Goal: Find specific page/section: Find specific page/section

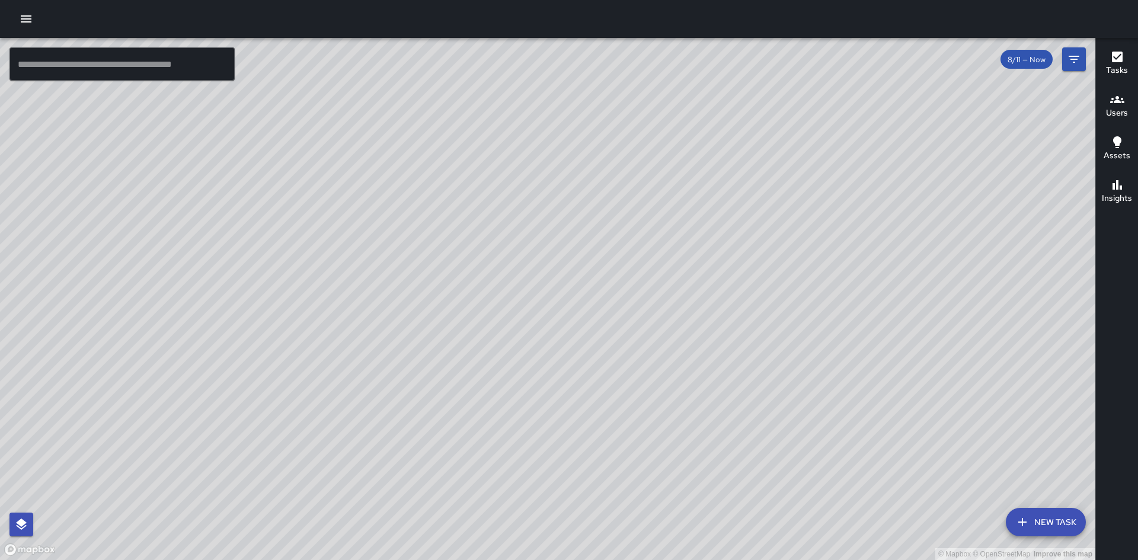
drag, startPoint x: 570, startPoint y: 228, endPoint x: 623, endPoint y: 316, distance: 102.9
click at [621, 362] on div "© Mapbox © OpenStreetMap Improve this map" at bounding box center [547, 299] width 1095 height 522
drag, startPoint x: 602, startPoint y: 286, endPoint x: 589, endPoint y: 431, distance: 145.3
click at [589, 431] on div "© Mapbox © OpenStreetMap Improve this map" at bounding box center [547, 299] width 1095 height 522
click at [983, 233] on div "© Mapbox © OpenStreetMap Improve this map AS ALIAS [PERSON_NAME] Ambassador Tas…" at bounding box center [547, 299] width 1095 height 522
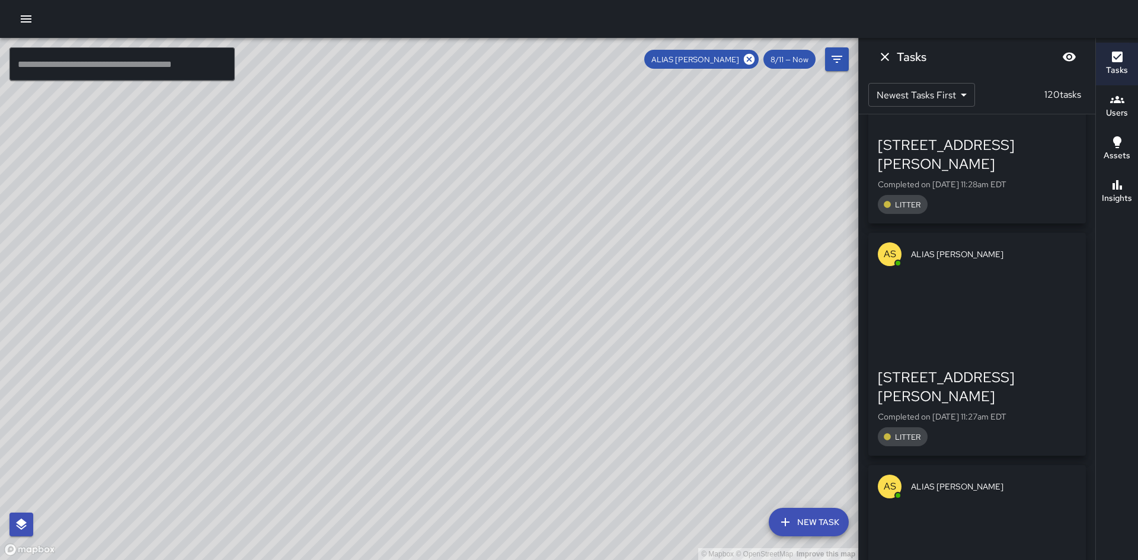
scroll to position [7802, 0]
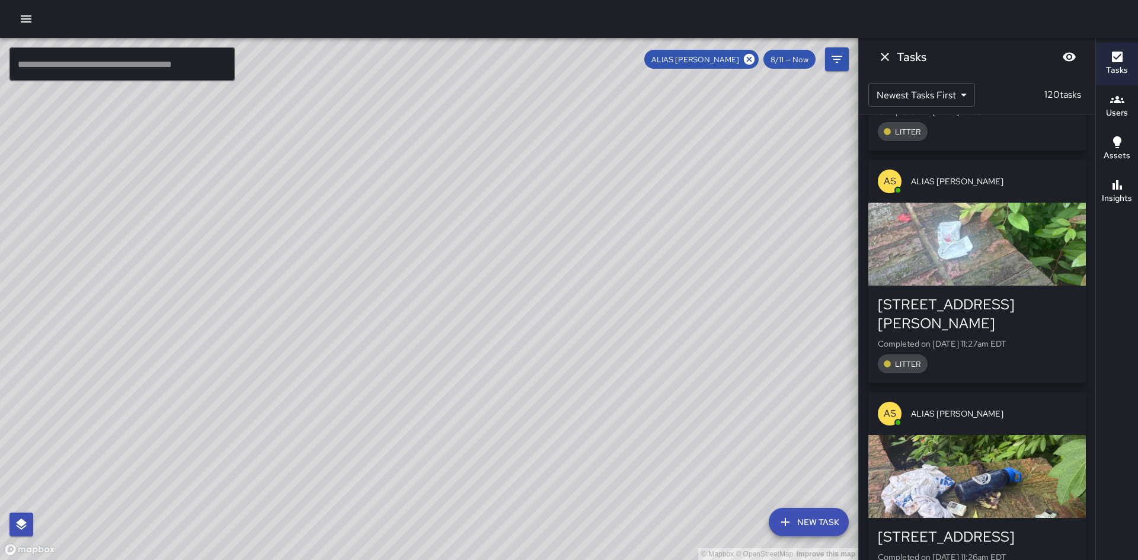
click at [958, 93] on body "© Mapbox © OpenStreetMap Improve this map ​ New Task ALIAS [PERSON_NAME] 8/11 —…" at bounding box center [569, 280] width 1138 height 560
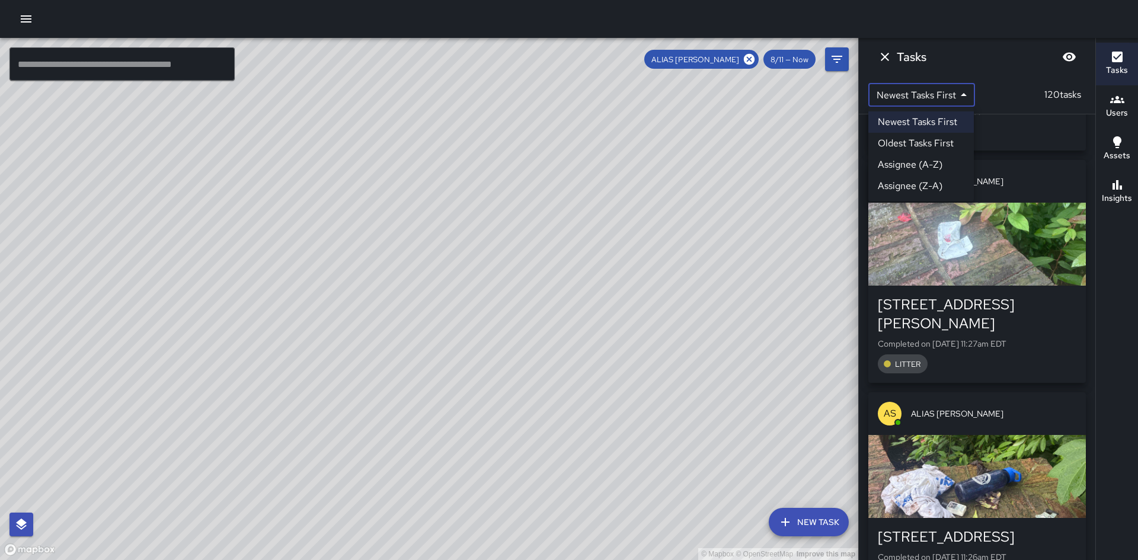
click at [889, 56] on div at bounding box center [569, 280] width 1138 height 560
click at [888, 56] on icon "Dismiss" at bounding box center [885, 57] width 14 height 14
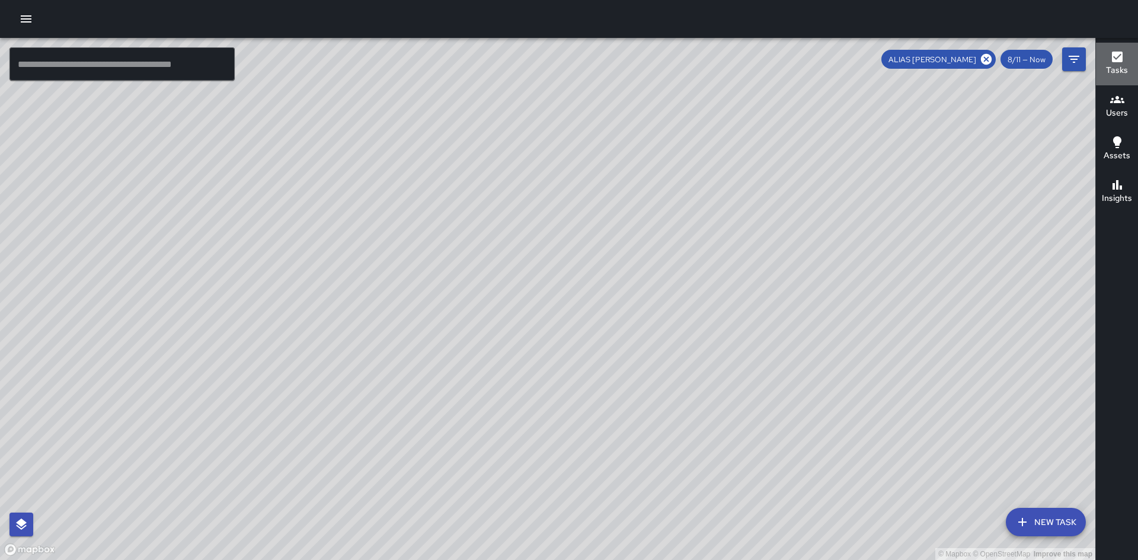
click at [1120, 70] on h6 "Tasks" at bounding box center [1117, 70] width 22 height 13
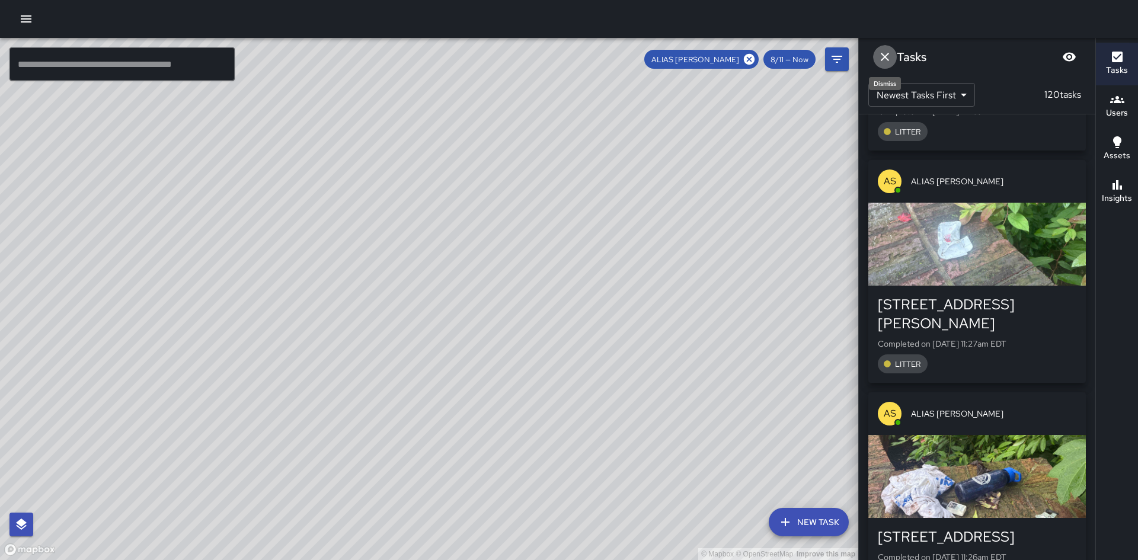
click at [882, 56] on icon "Dismiss" at bounding box center [885, 57] width 14 height 14
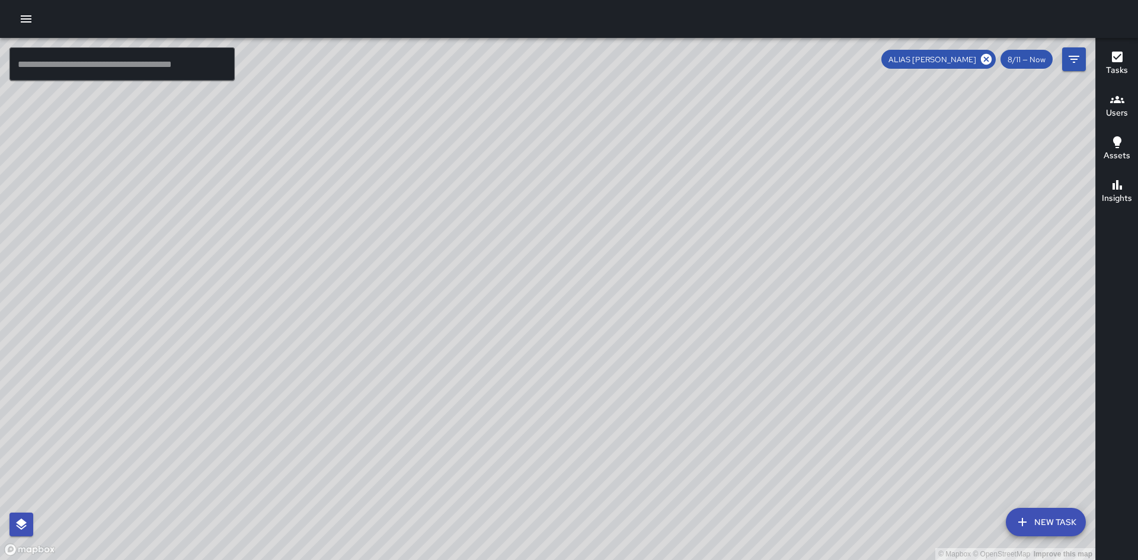
click at [1025, 58] on span "8/11 — Now" at bounding box center [1026, 60] width 52 height 10
click at [987, 62] on icon at bounding box center [986, 59] width 11 height 11
click at [1024, 62] on span "8/11 — Now" at bounding box center [1026, 60] width 52 height 10
click at [1048, 56] on span "8/11 — Now" at bounding box center [1026, 60] width 52 height 10
click at [1072, 56] on icon "Filters" at bounding box center [1074, 59] width 11 height 7
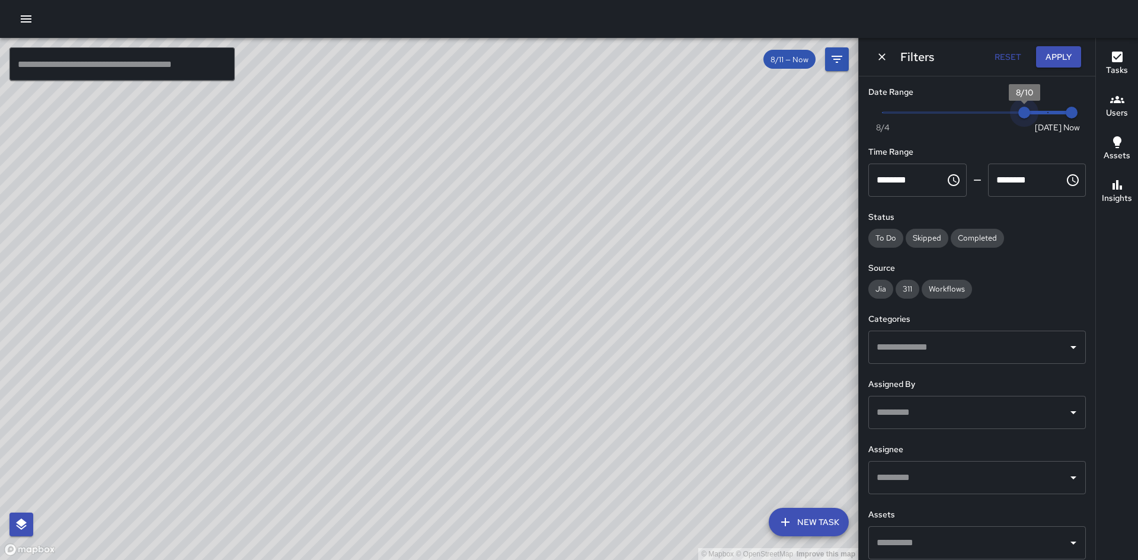
type input "*"
drag, startPoint x: 1036, startPoint y: 114, endPoint x: 1001, endPoint y: 114, distance: 35.0
click at [1001, 114] on span "8/9" at bounding box center [1001, 113] width 12 height 12
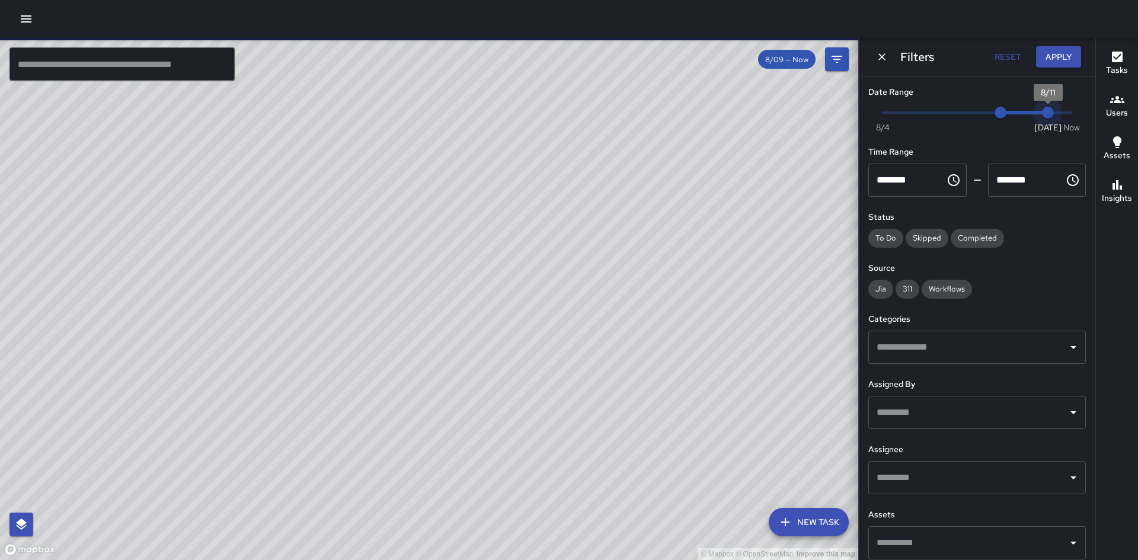
type input "*"
drag, startPoint x: 1059, startPoint y: 116, endPoint x: 985, endPoint y: 112, distance: 74.2
click at [985, 112] on span "Now [DATE] 8/9 8/10" at bounding box center [976, 113] width 189 height 18
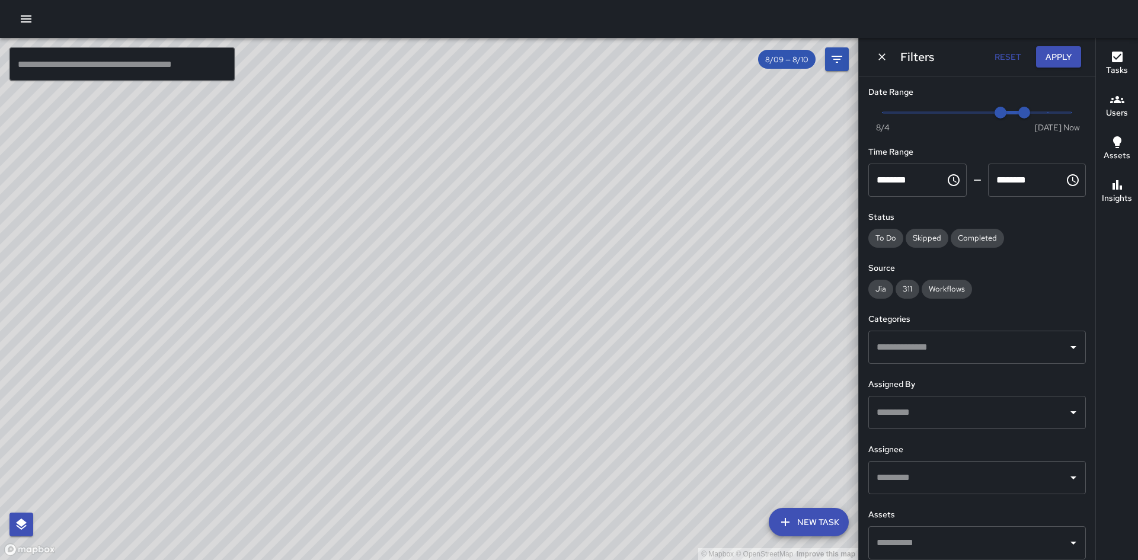
click at [946, 181] on icon "Choose time, selected time is 12:00 AM" at bounding box center [953, 180] width 14 height 14
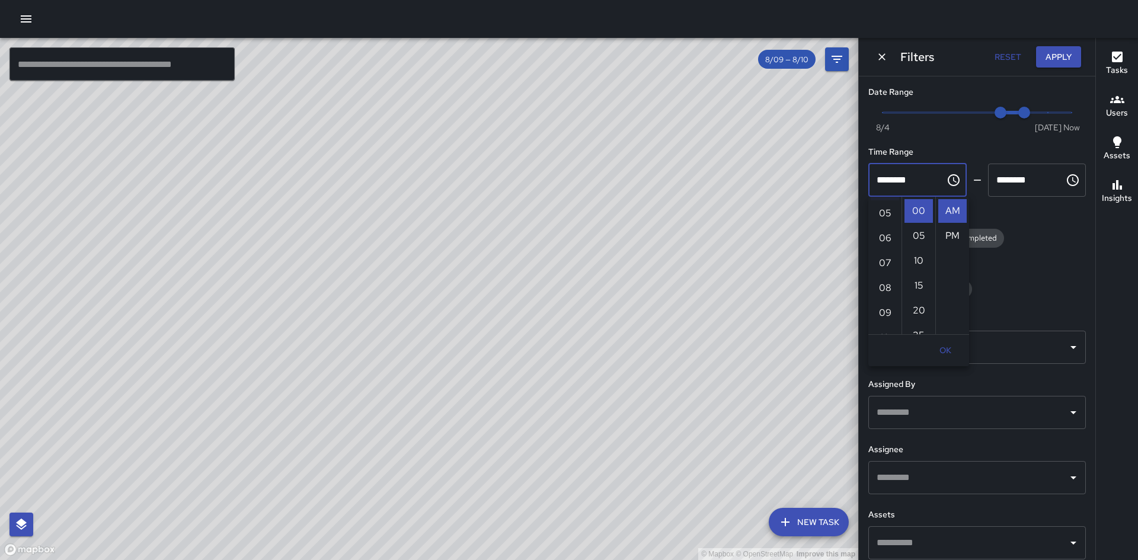
scroll to position [178, 0]
click at [954, 232] on li "PM" at bounding box center [952, 236] width 28 height 24
type input "********"
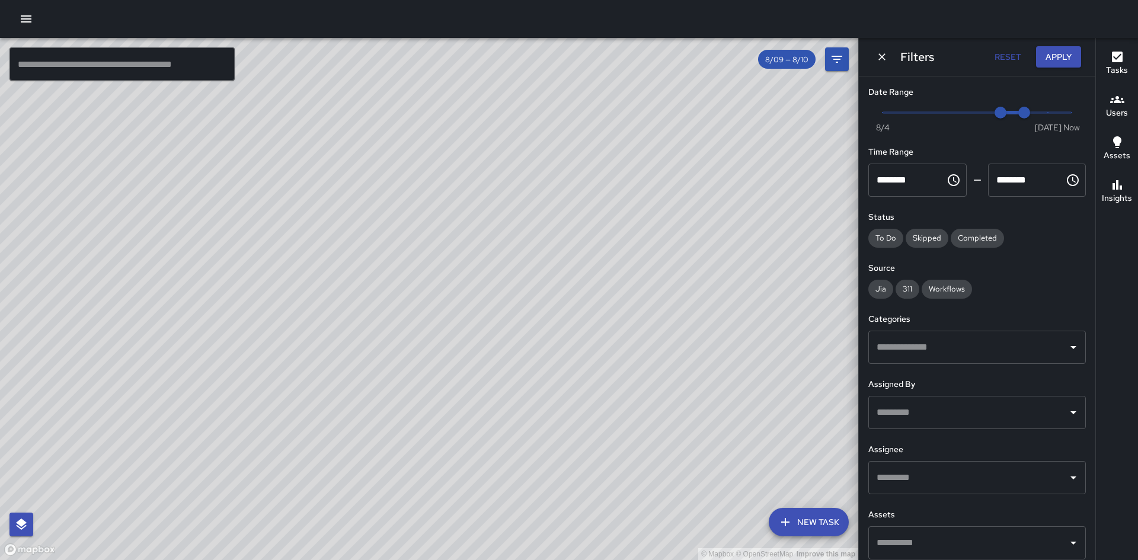
scroll to position [0, 0]
click at [946, 179] on icon "Choose time, selected time is 12:00 PM" at bounding box center [953, 180] width 14 height 14
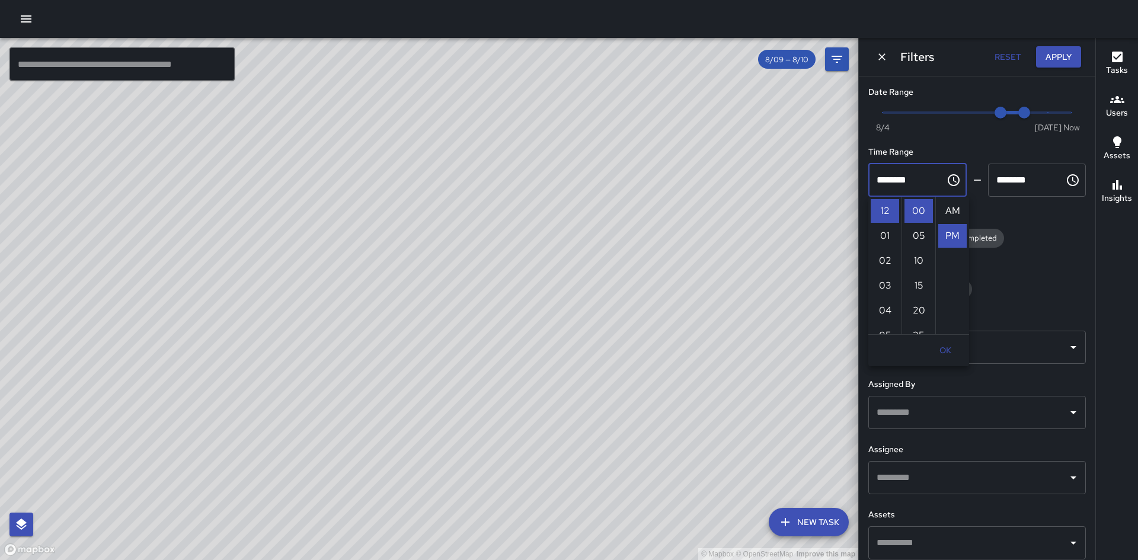
scroll to position [25, 0]
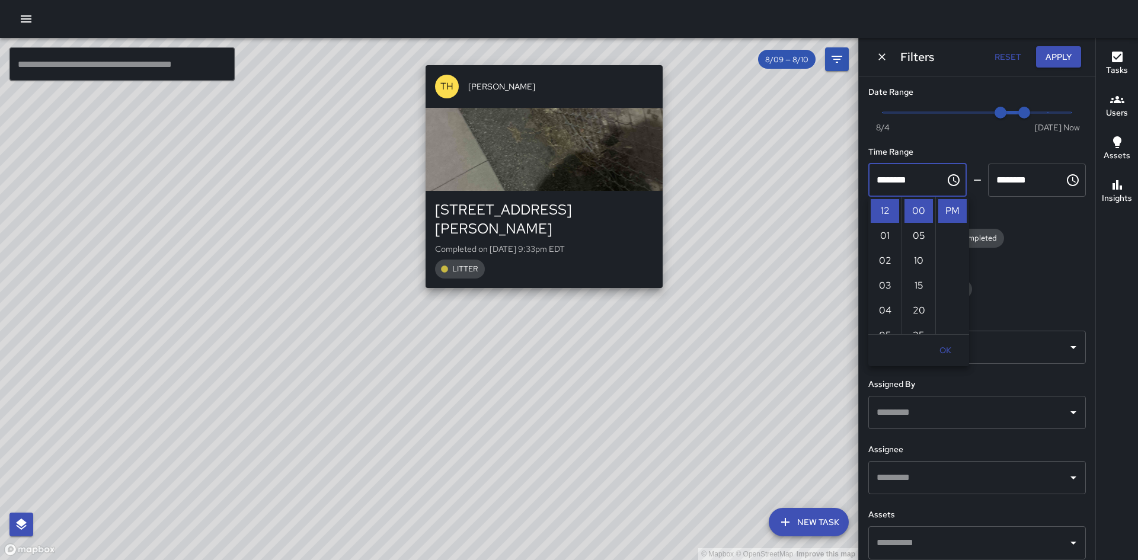
click at [542, 55] on div "© Mapbox © OpenStreetMap Improve this map TH [PERSON_NAME] [STREET_ADDRESS][PER…" at bounding box center [429, 299] width 858 height 522
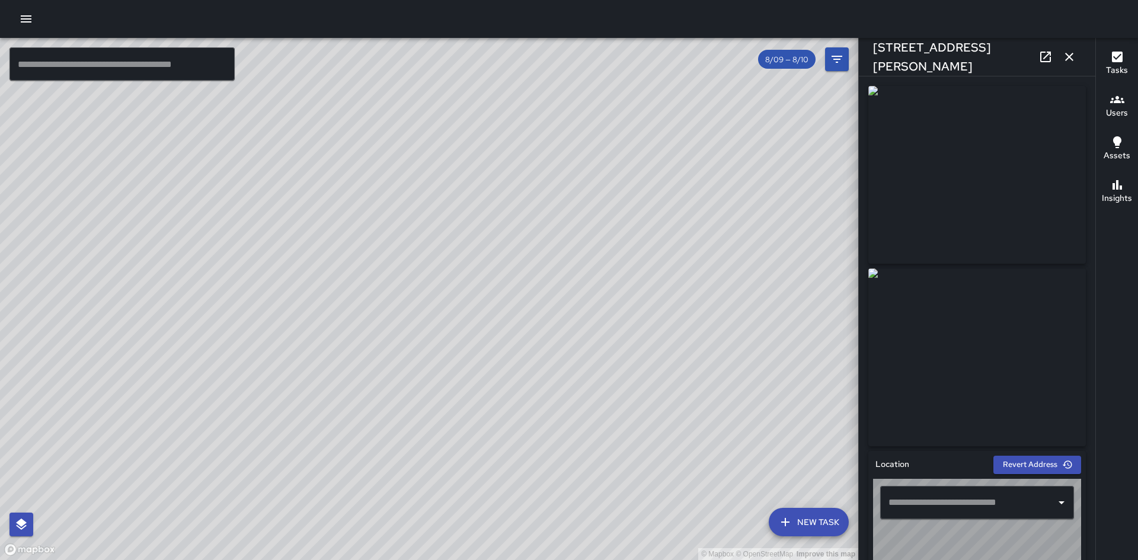
type input "**********"
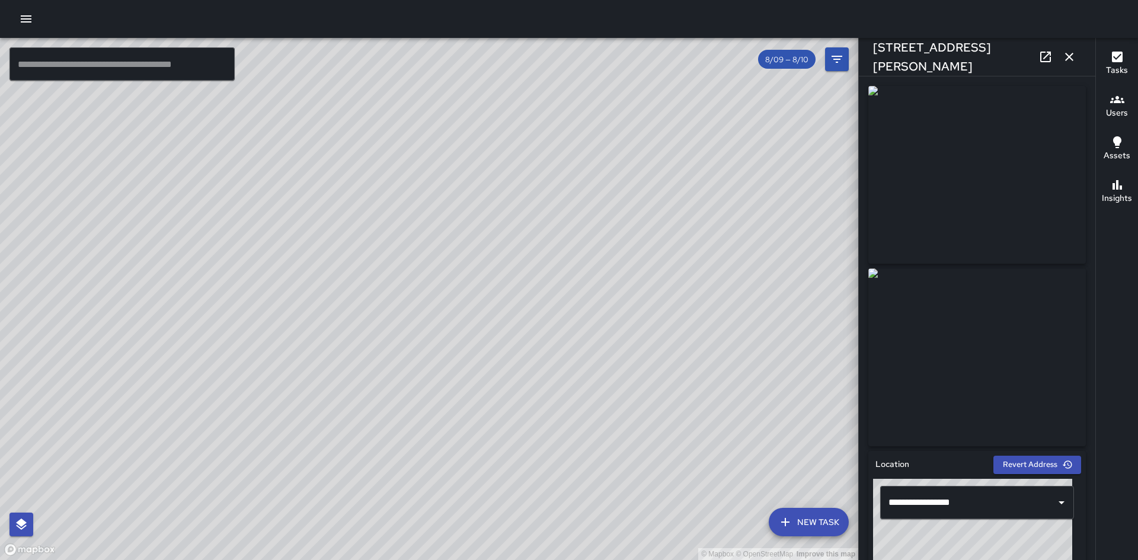
click at [412, 305] on div "© Mapbox © OpenStreetMap Improve this map AS ALIAS [PERSON_NAME] [STREET_ADDRES…" at bounding box center [429, 299] width 858 height 522
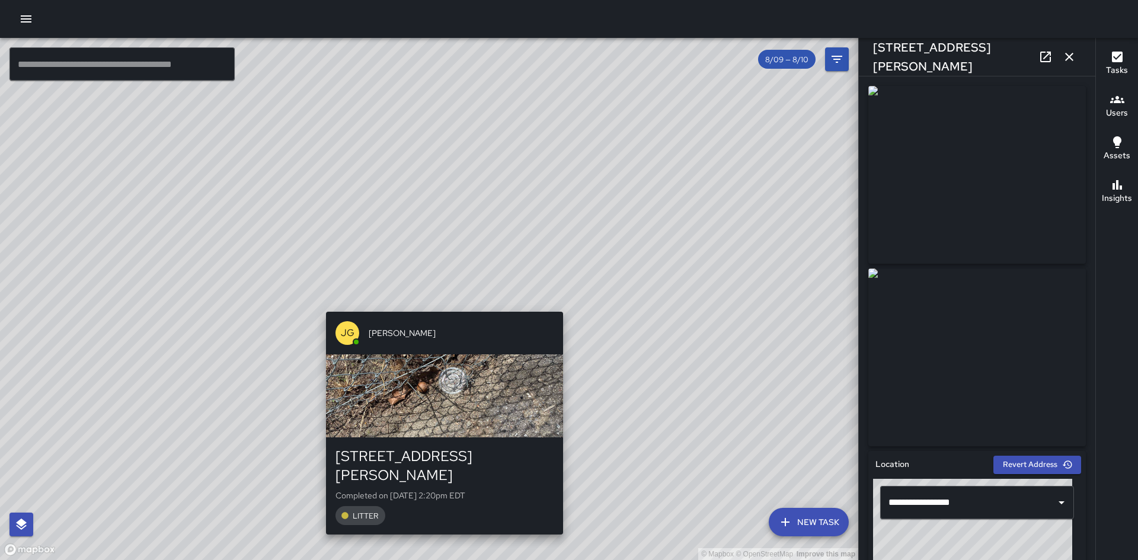
click at [439, 307] on div "[PERSON_NAME] [STREET_ADDRESS][PERSON_NAME] Completed on [DATE] 2:20pm EDT LITT…" at bounding box center [444, 423] width 247 height 232
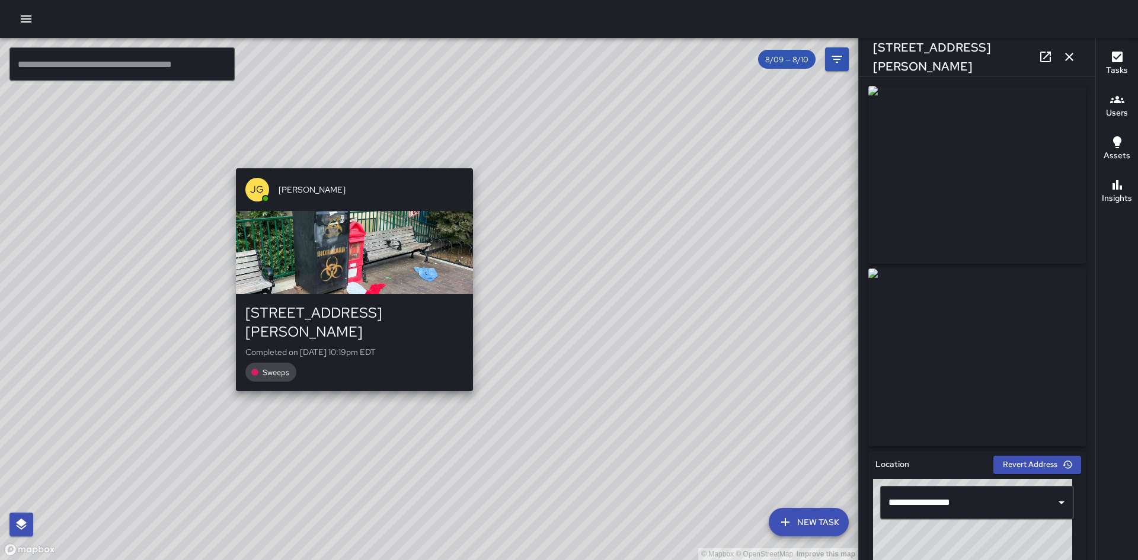
click at [350, 382] on div "© Mapbox © OpenStreetMap Improve this map [PERSON_NAME] [STREET_ADDRESS][PERSON…" at bounding box center [429, 299] width 858 height 522
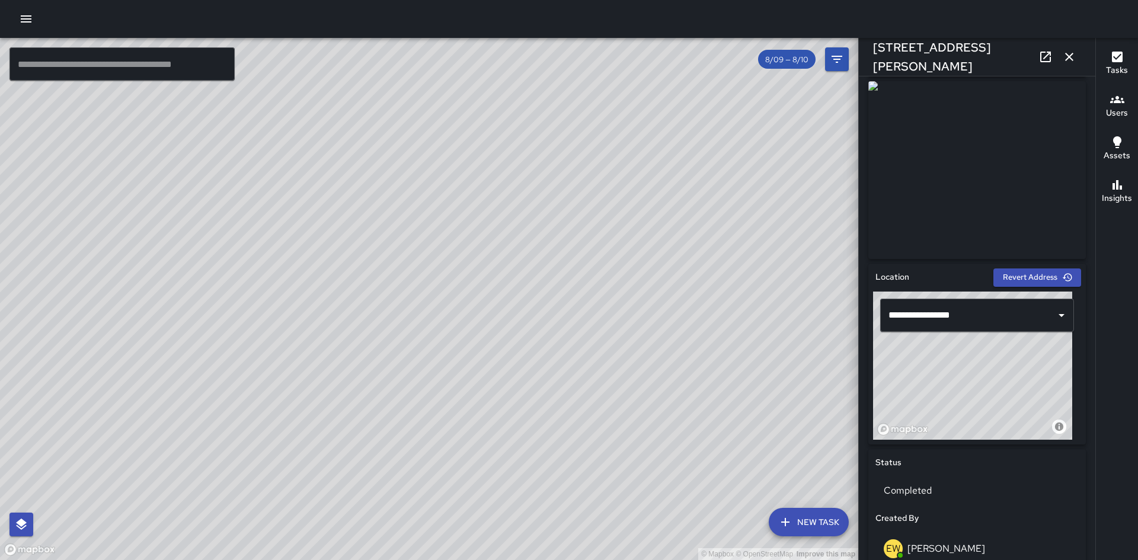
scroll to position [128, 0]
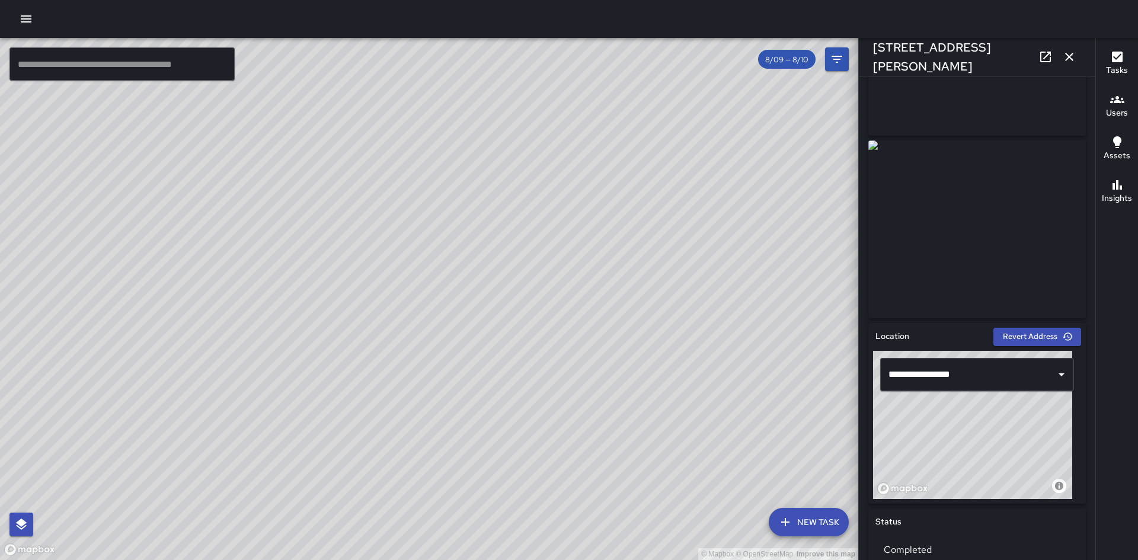
drag, startPoint x: 479, startPoint y: 346, endPoint x: 498, endPoint y: 149, distance: 197.0
click at [498, 149] on div "© Mapbox © OpenStreetMap Improve this map" at bounding box center [429, 299] width 858 height 522
click at [501, 353] on div "© Mapbox © OpenStreetMap Improve this map AS ALIAS [PERSON_NAME] [STREET_ADDRES…" at bounding box center [429, 299] width 858 height 522
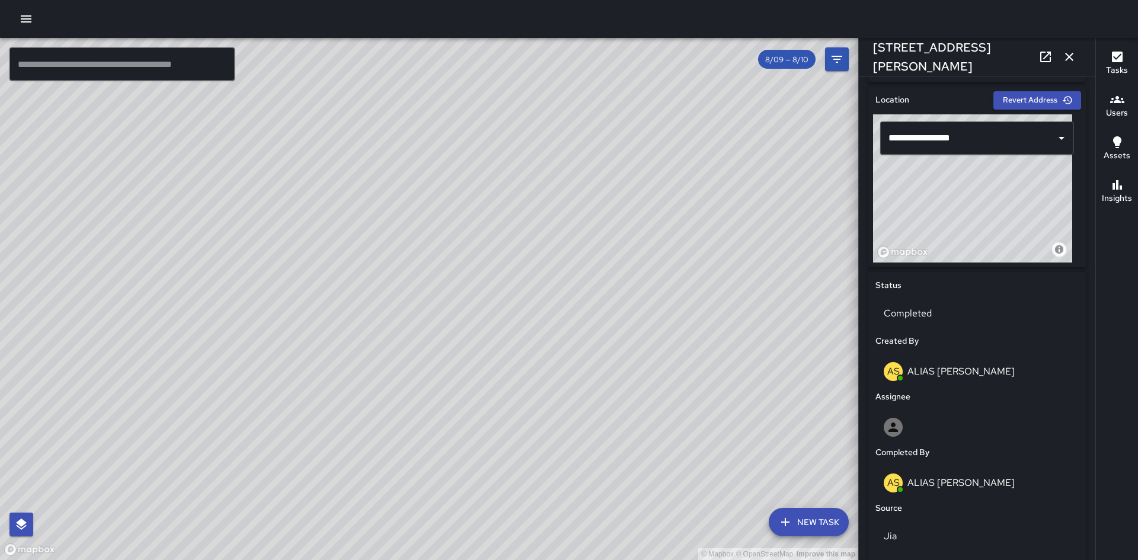
scroll to position [365, 0]
click at [790, 57] on span "8/09 — 8/10" at bounding box center [786, 60] width 57 height 10
click at [829, 57] on button "Filters" at bounding box center [837, 59] width 24 height 24
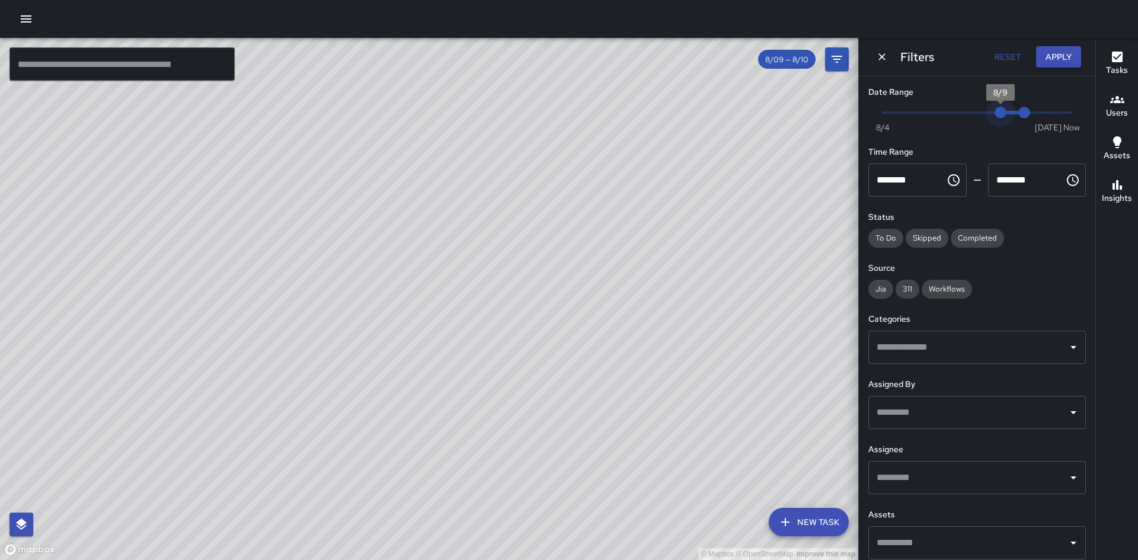
click at [995, 111] on span "8/9" at bounding box center [1001, 113] width 12 height 12
drag, startPoint x: 1019, startPoint y: 113, endPoint x: 998, endPoint y: 111, distance: 20.8
click at [998, 111] on span "Now [DATE] 8/9 8/10" at bounding box center [976, 113] width 189 height 18
drag, startPoint x: 1016, startPoint y: 114, endPoint x: 992, endPoint y: 111, distance: 24.4
click at [992, 111] on span "Now [DATE] 8/9 8/10" at bounding box center [976, 113] width 189 height 18
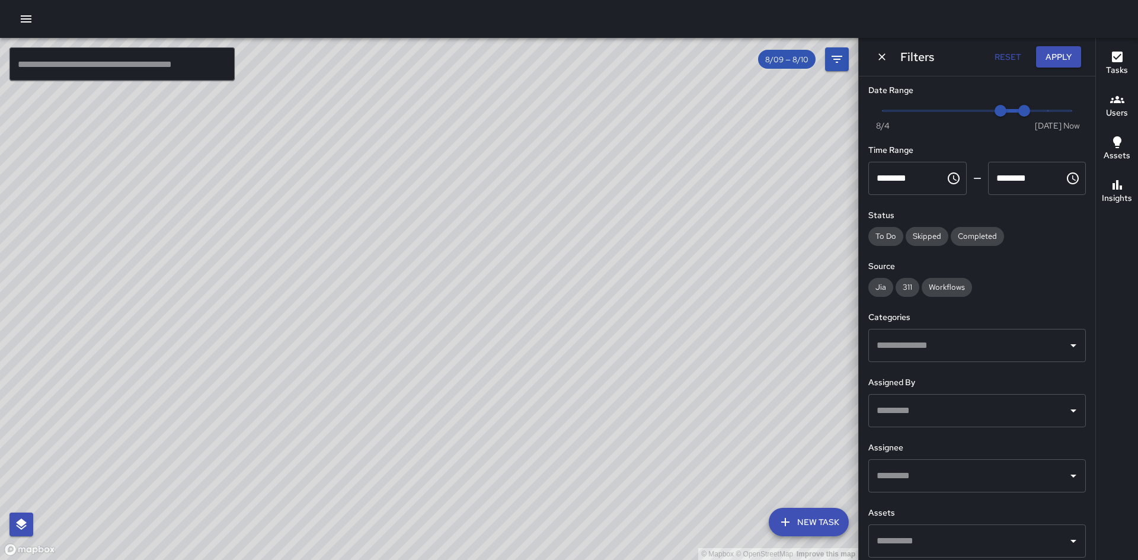
scroll to position [0, 0]
click at [878, 61] on icon "Dismiss" at bounding box center [882, 57] width 12 height 12
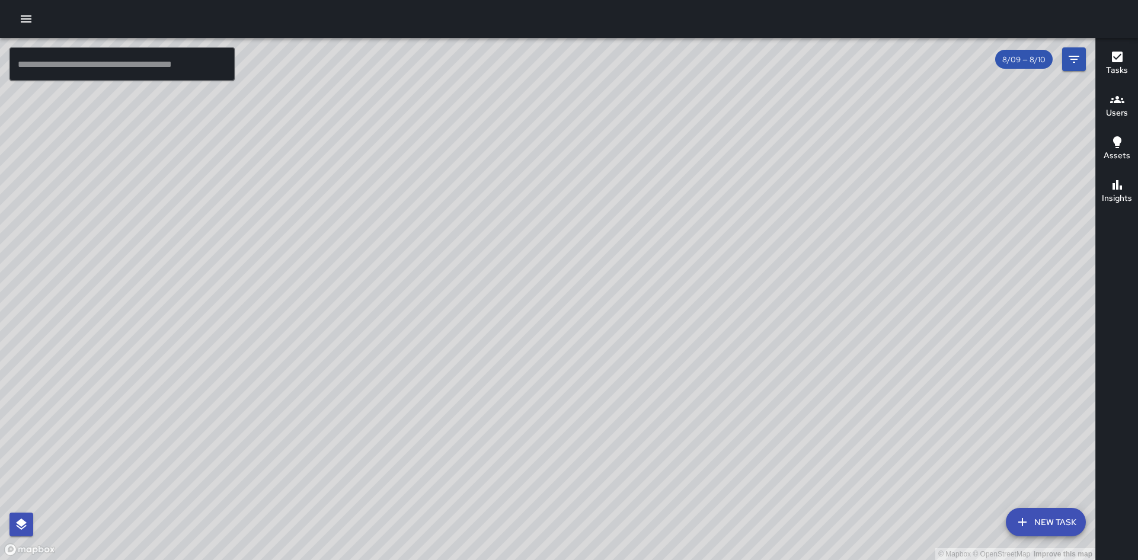
click at [639, 184] on div "AS ALIAS [PERSON_NAME] [STREET_ADDRESS][PERSON_NAME] Completed on [DATE] 3:55pm…" at bounding box center [639, 297] width 247 height 232
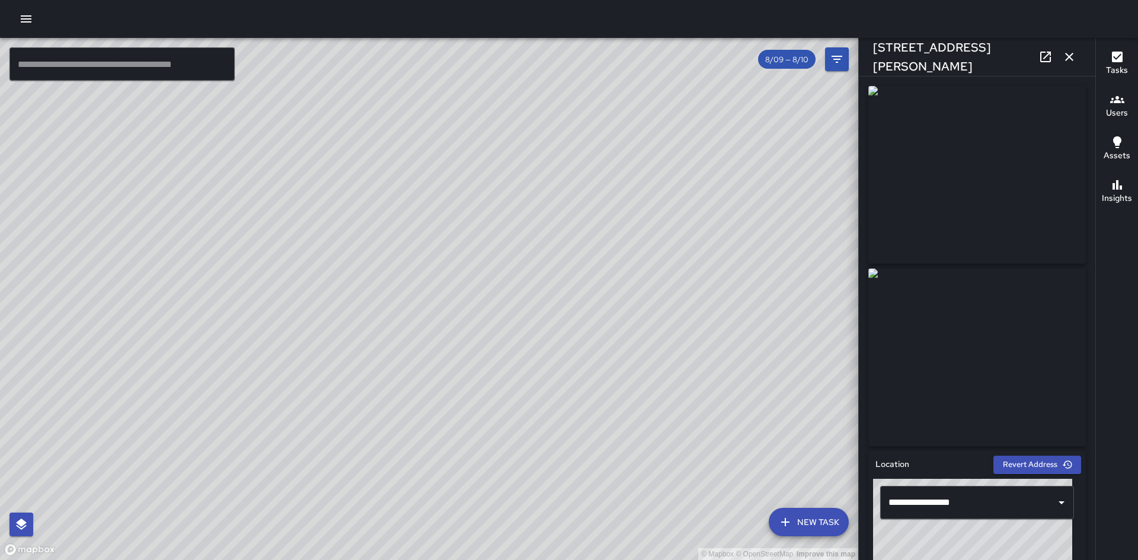
click at [490, 435] on div "© Mapbox © OpenStreetMap Improve this map CS [PERSON_NAME] [STREET_ADDRESS][PER…" at bounding box center [429, 299] width 858 height 522
drag, startPoint x: 485, startPoint y: 208, endPoint x: 579, endPoint y: 473, distance: 281.0
click at [590, 487] on div "© Mapbox © OpenStreetMap Improve this map" at bounding box center [429, 299] width 858 height 522
drag, startPoint x: 437, startPoint y: 184, endPoint x: 532, endPoint y: 386, distance: 223.8
click at [532, 386] on div "© Mapbox © OpenStreetMap Improve this map" at bounding box center [429, 299] width 858 height 522
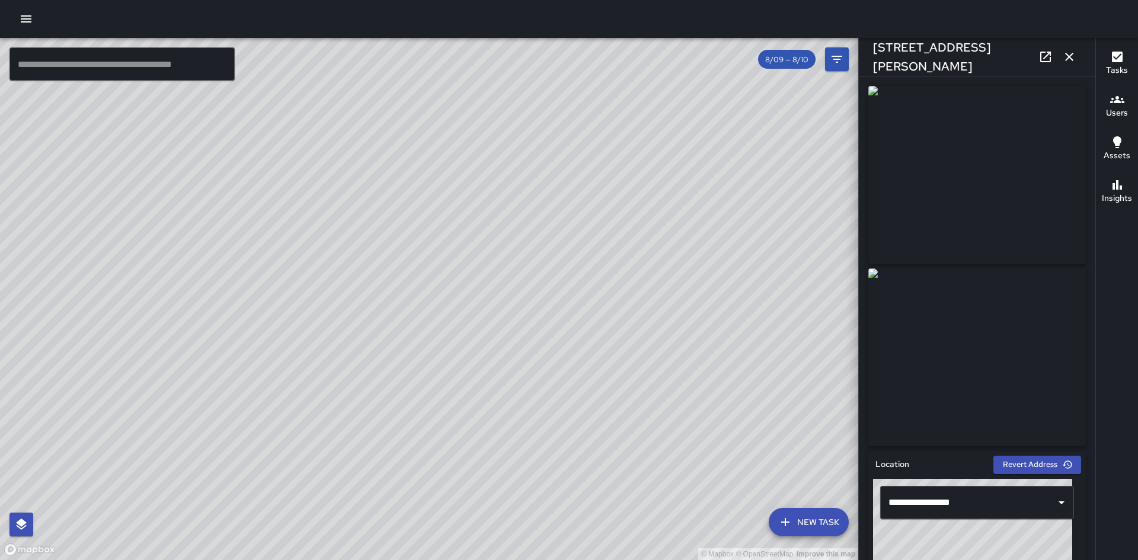
drag, startPoint x: 529, startPoint y: 244, endPoint x: 569, endPoint y: 343, distance: 107.4
click at [569, 343] on div "© Mapbox © OpenStreetMap Improve this map" at bounding box center [429, 299] width 858 height 522
click at [487, 293] on div "© Mapbox © OpenStreetMap Improve this map AS ALIAS [PERSON_NAME] [STREET_ADDRES…" at bounding box center [429, 299] width 858 height 522
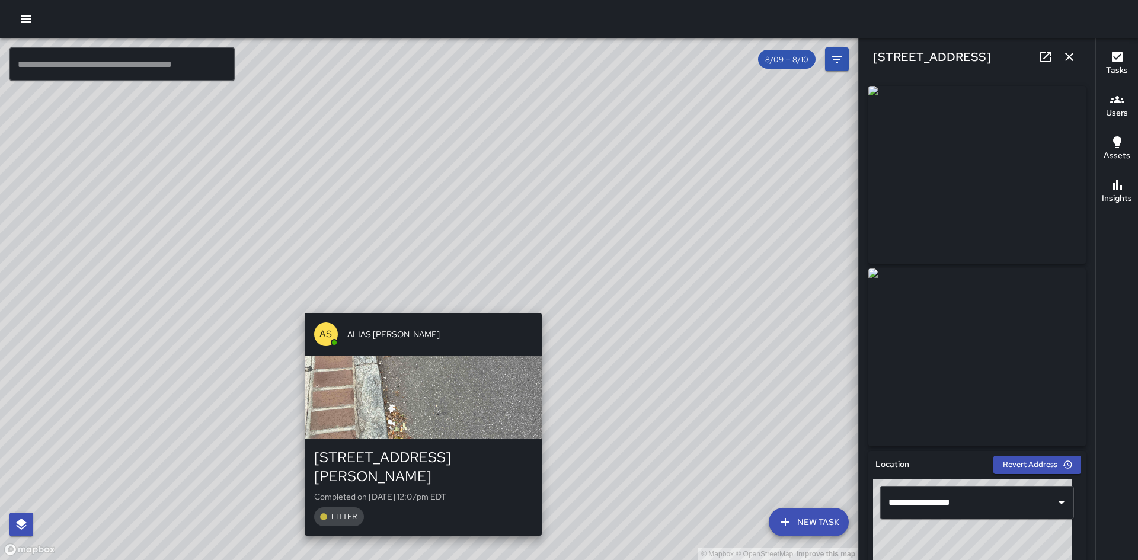
click at [414, 306] on div "© Mapbox © OpenStreetMap Improve this map AS ALIAS [PERSON_NAME] [STREET_ADDRES…" at bounding box center [429, 299] width 858 height 522
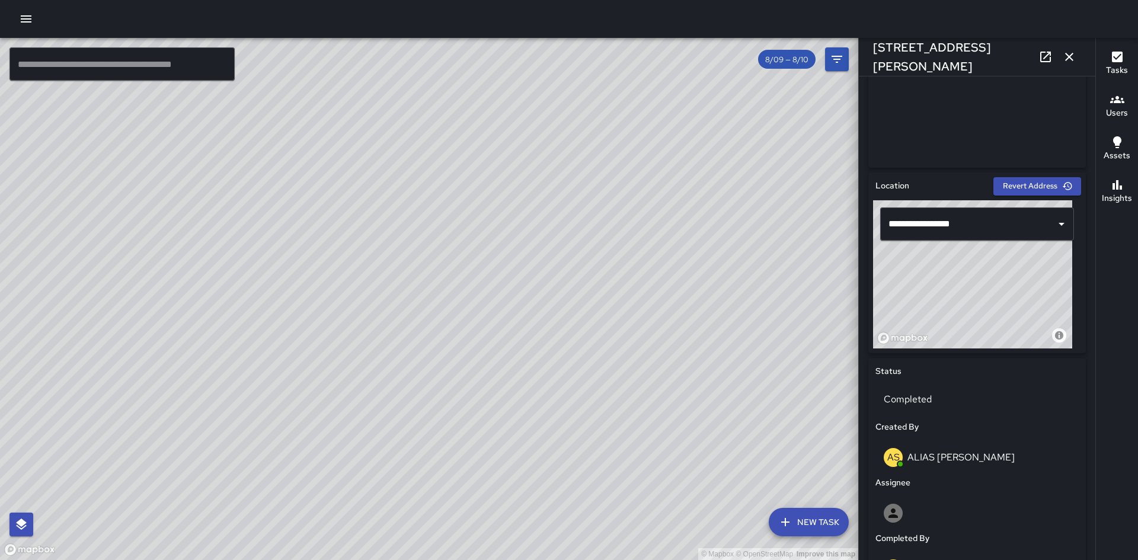
scroll to position [296, 0]
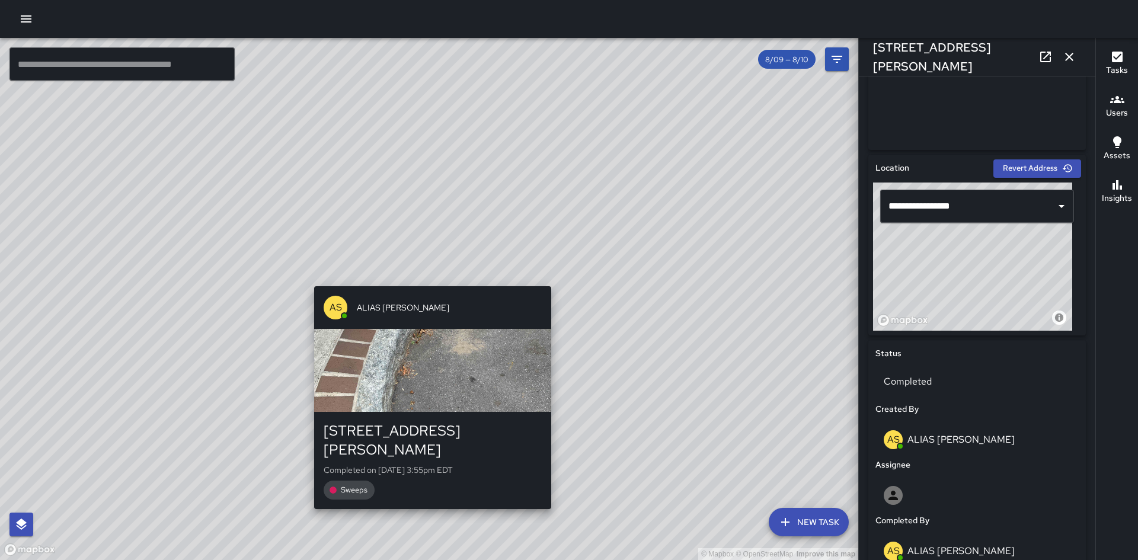
click at [427, 277] on div "© Mapbox © OpenStreetMap Improve this map AS ALIAS [PERSON_NAME] [STREET_ADDRES…" at bounding box center [429, 299] width 858 height 522
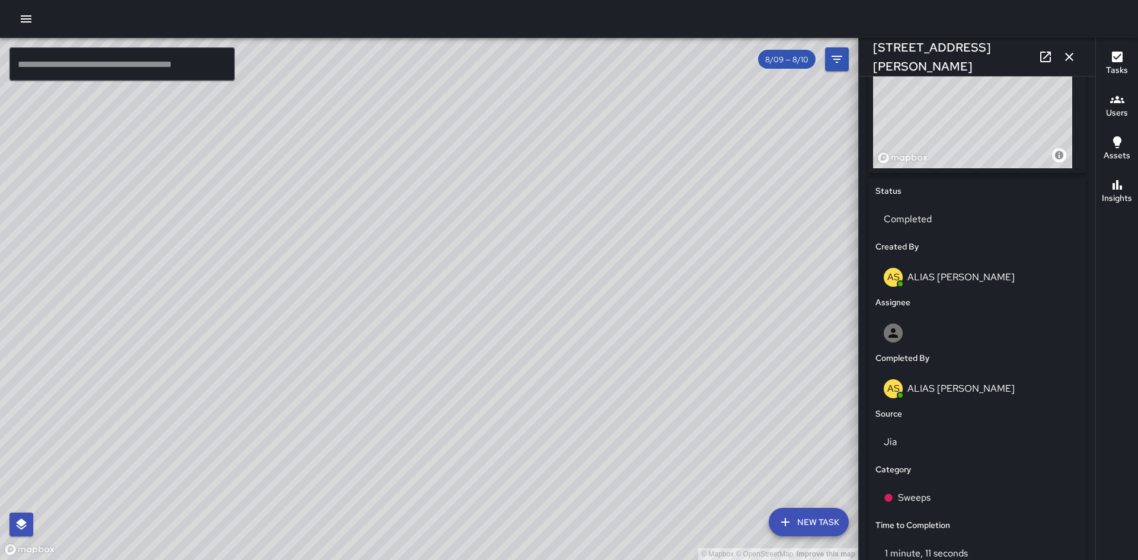
scroll to position [474, 0]
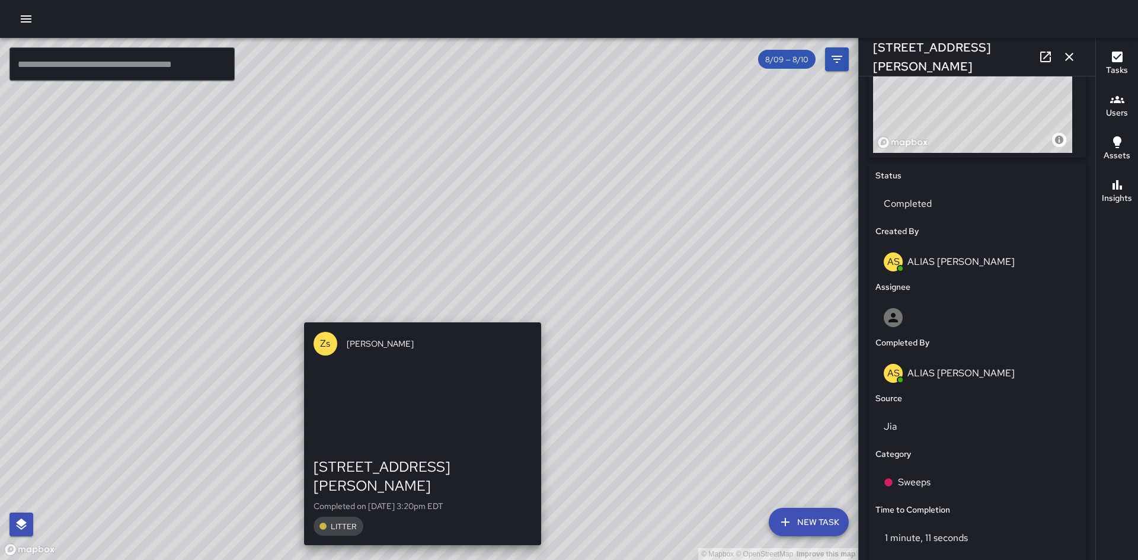
click at [417, 312] on div "© Mapbox © OpenStreetMap Improve this map Zs [PERSON_NAME] [STREET_ADDRESS][PER…" at bounding box center [429, 299] width 858 height 522
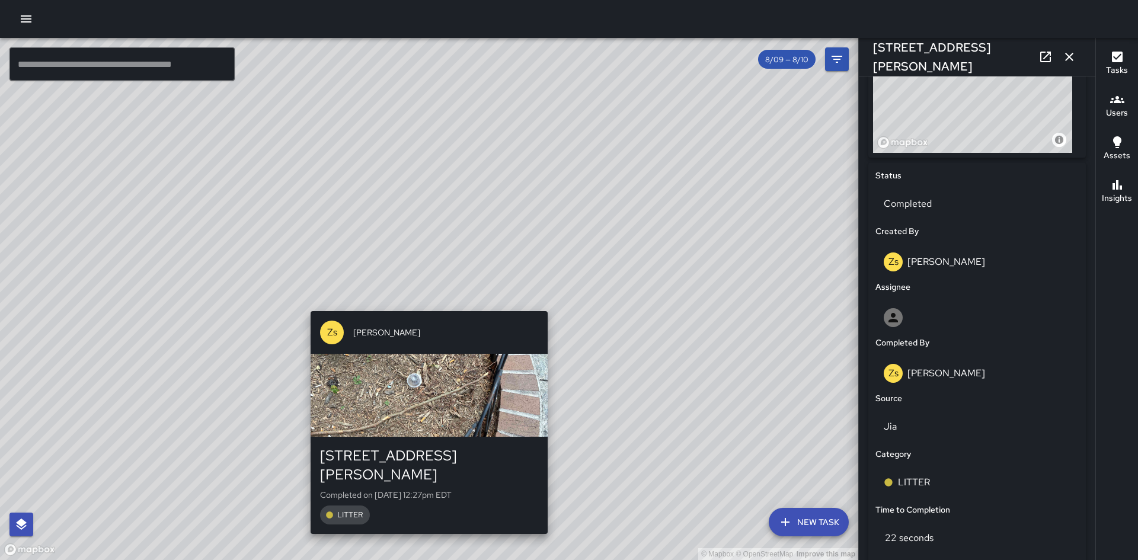
click at [423, 302] on div "© Mapbox © OpenStreetMap Improve this map Zs [PERSON_NAME] [STREET_ADDRESS][PER…" at bounding box center [429, 299] width 858 height 522
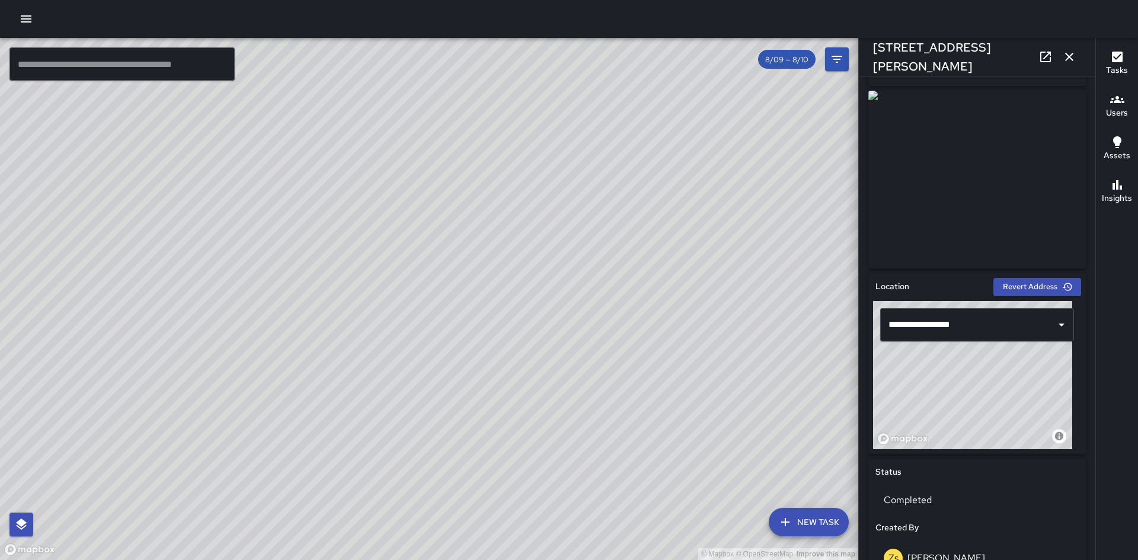
scroll to position [0, 0]
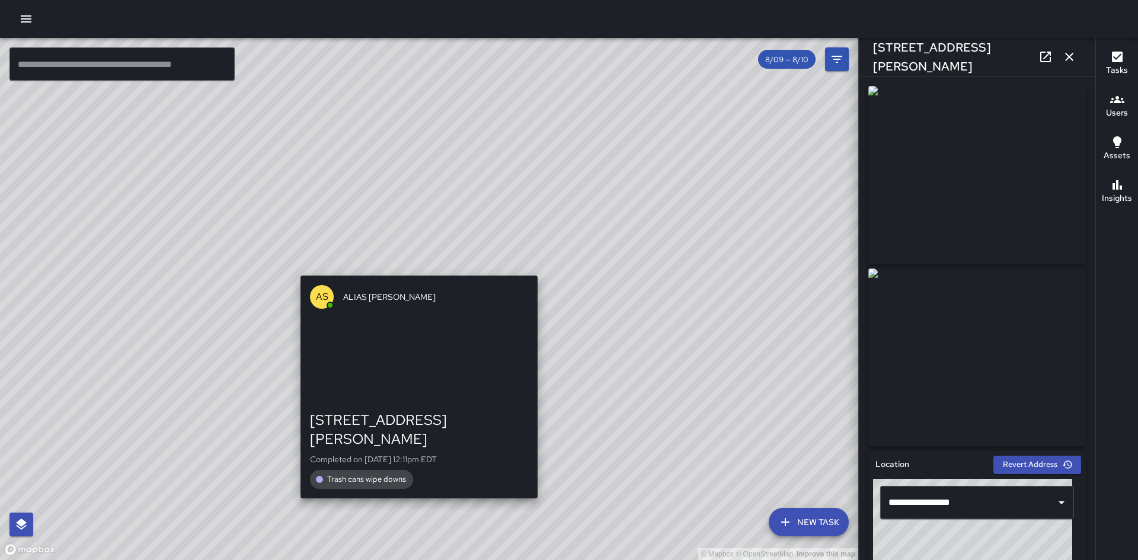
click at [411, 269] on div "© Mapbox © OpenStreetMap Improve this map AS ALIAS [PERSON_NAME] [STREET_ADDRES…" at bounding box center [429, 299] width 858 height 522
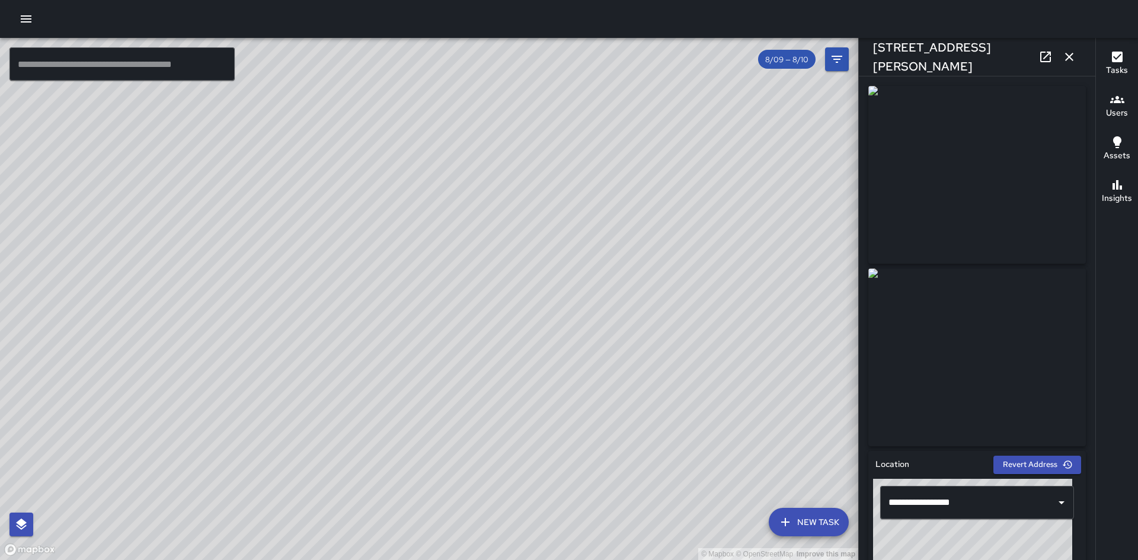
click at [701, 138] on div "© Mapbox © OpenStreetMap Improve this map TH [PERSON_NAME] [STREET_ADDRESS] Com…" at bounding box center [429, 299] width 858 height 522
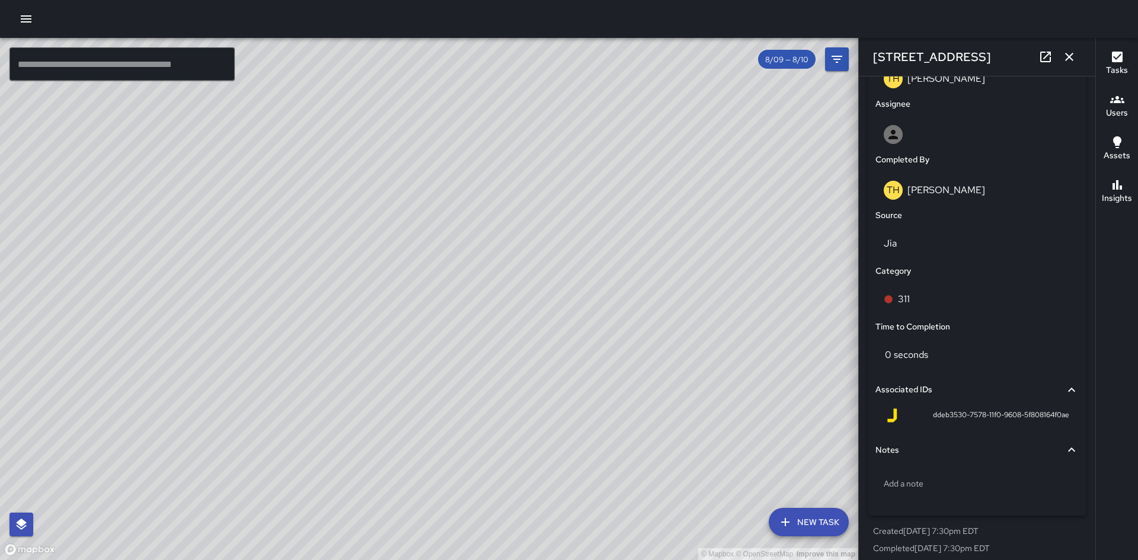
scroll to position [666, 0]
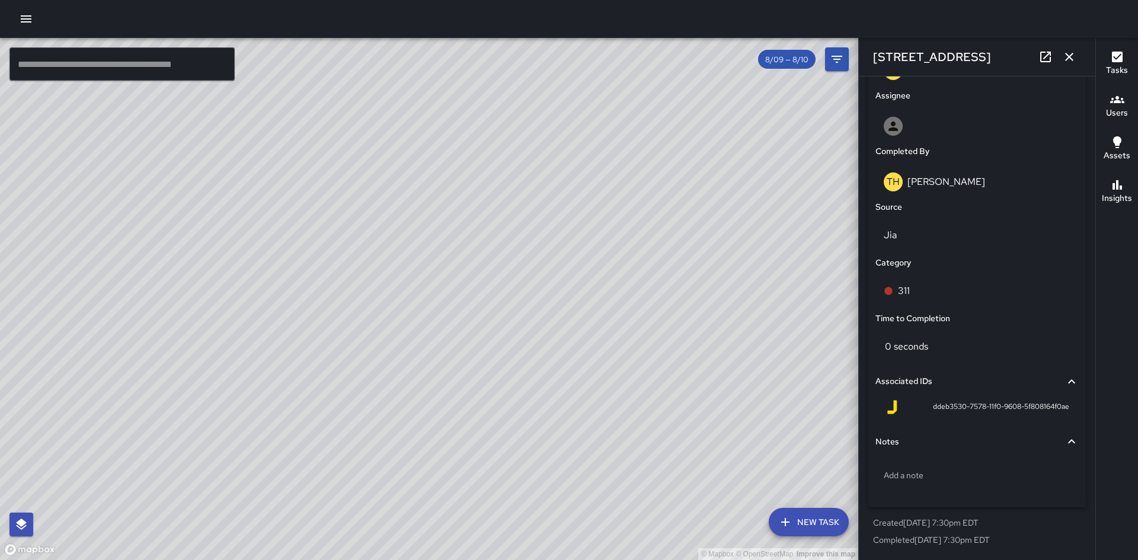
click at [420, 309] on div "© Mapbox © OpenStreetMap Improve this map TH [PERSON_NAME] [STREET_ADDRESS] Com…" at bounding box center [429, 299] width 858 height 522
click at [440, 305] on div "© Mapbox © OpenStreetMap Improve this map TH [PERSON_NAME] [STREET_ADDRESS] Com…" at bounding box center [429, 299] width 858 height 522
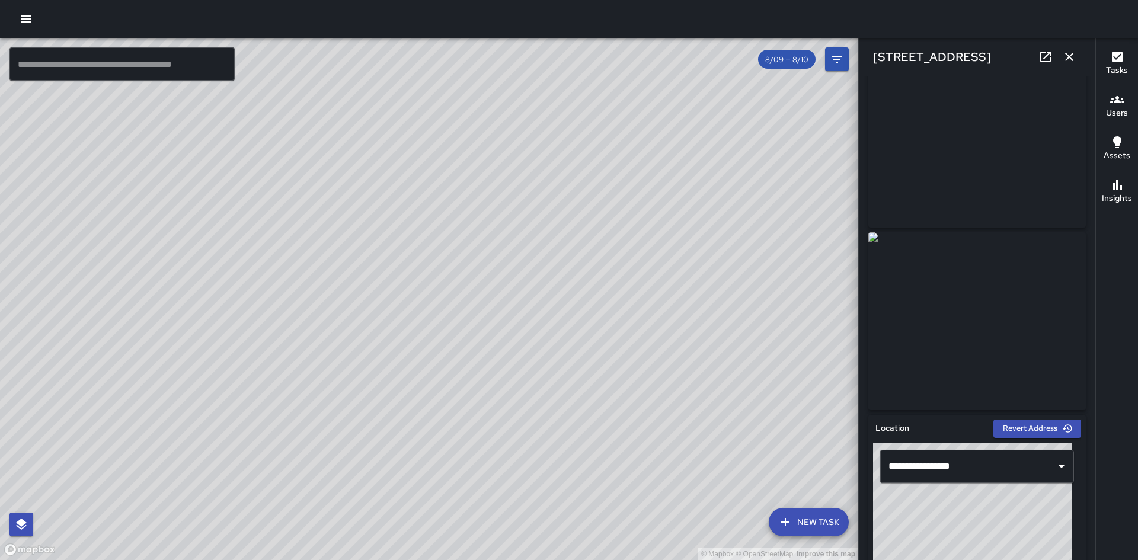
scroll to position [0, 0]
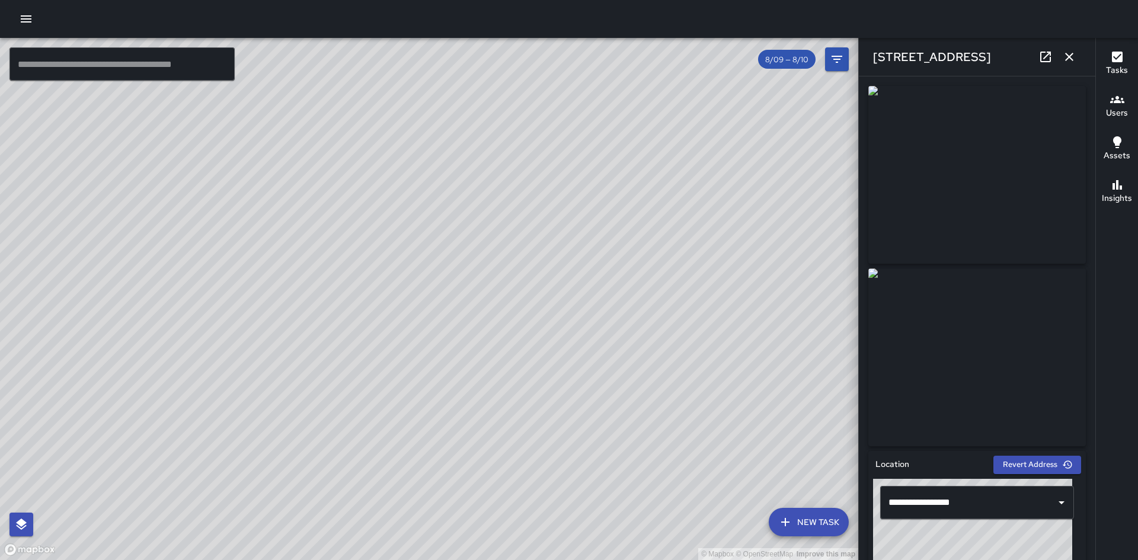
drag, startPoint x: 534, startPoint y: 342, endPoint x: 548, endPoint y: 151, distance: 191.4
click at [548, 151] on div "© Mapbox © OpenStreetMap Improve this map" at bounding box center [429, 299] width 858 height 522
click at [540, 204] on div "© Mapbox © OpenStreetMap Improve this map Zs [PERSON_NAME] [STREET_ADDRESS] Com…" at bounding box center [429, 299] width 858 height 522
click at [424, 322] on div "© Mapbox © OpenStreetMap Improve this map TH [PERSON_NAME] [GEOGRAPHIC_DATA] Co…" at bounding box center [429, 299] width 858 height 522
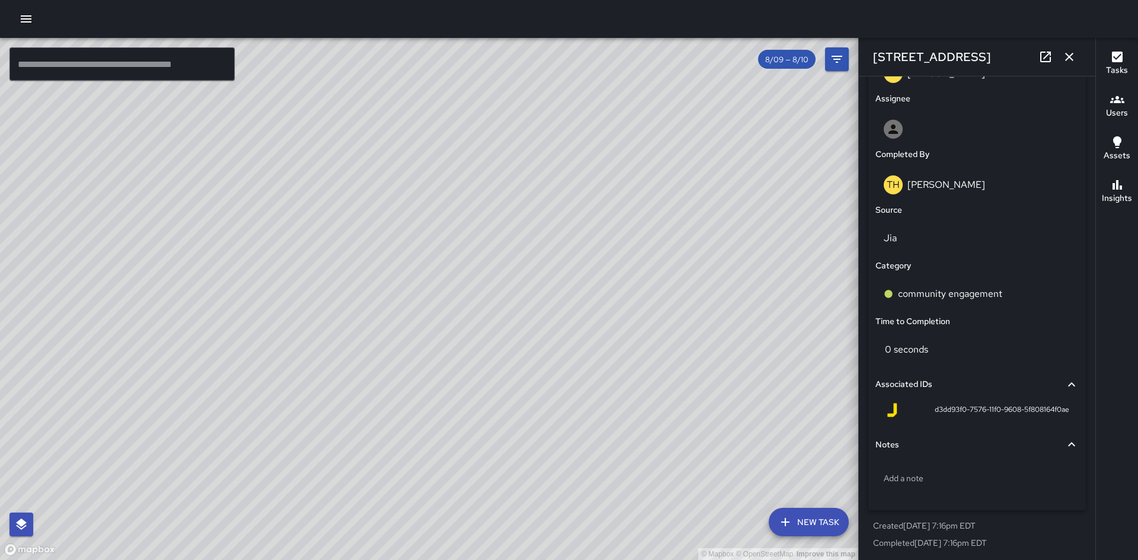
scroll to position [666, 0]
click at [433, 148] on div "© Mapbox © OpenStreetMap Improve this map TH [PERSON_NAME] [GEOGRAPHIC_DATA] Co…" at bounding box center [429, 299] width 858 height 522
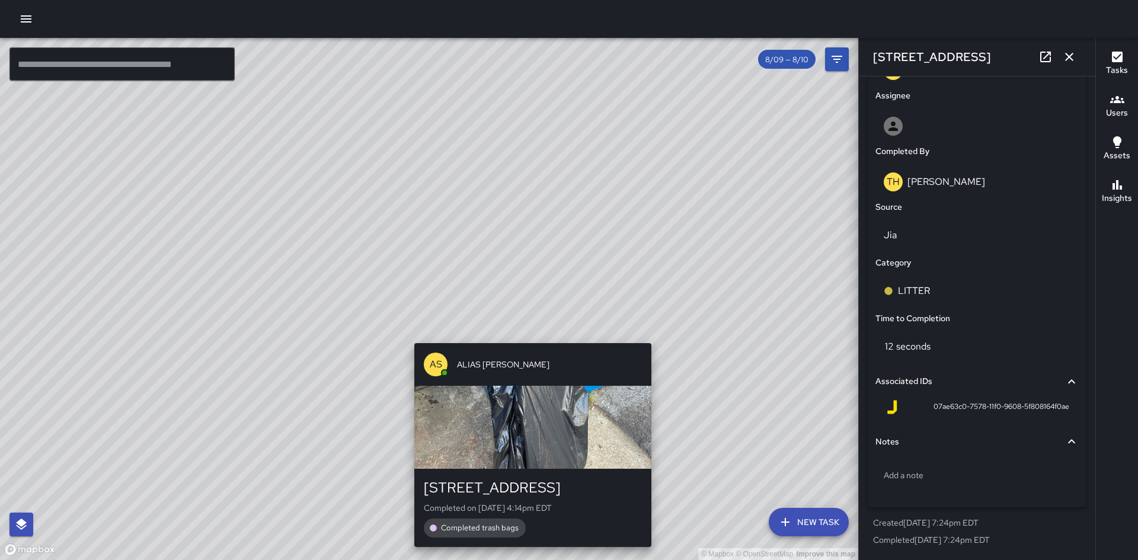
click at [542, 327] on div "© Mapbox © OpenStreetMap Improve this map AS ALIAS [PERSON_NAME] [GEOGRAPHIC_DA…" at bounding box center [429, 299] width 858 height 522
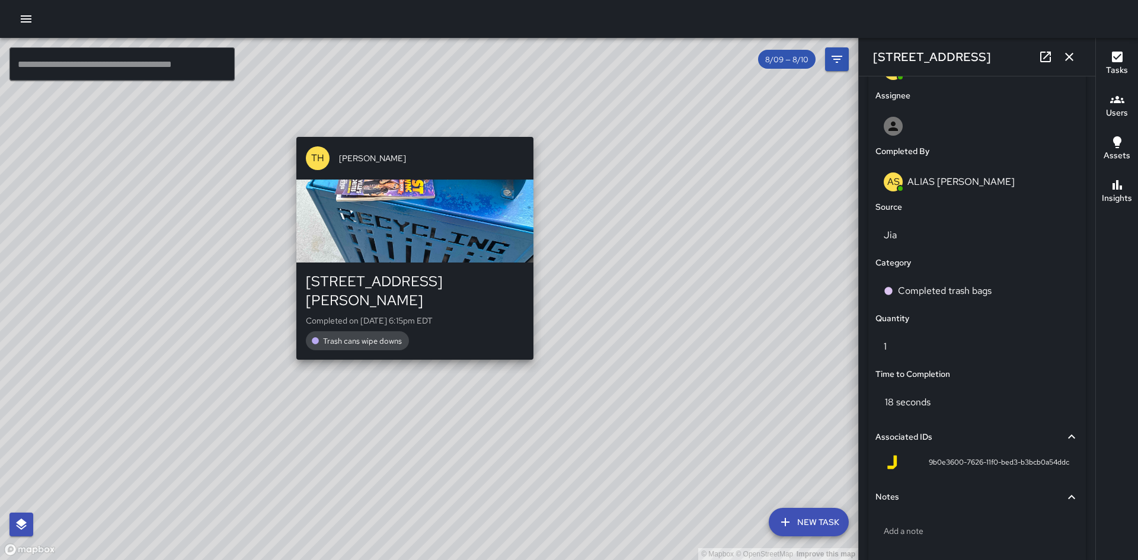
click at [410, 350] on div "© Mapbox © OpenStreetMap Improve this map TH [PERSON_NAME] [STREET_ADDRESS][PER…" at bounding box center [429, 299] width 858 height 522
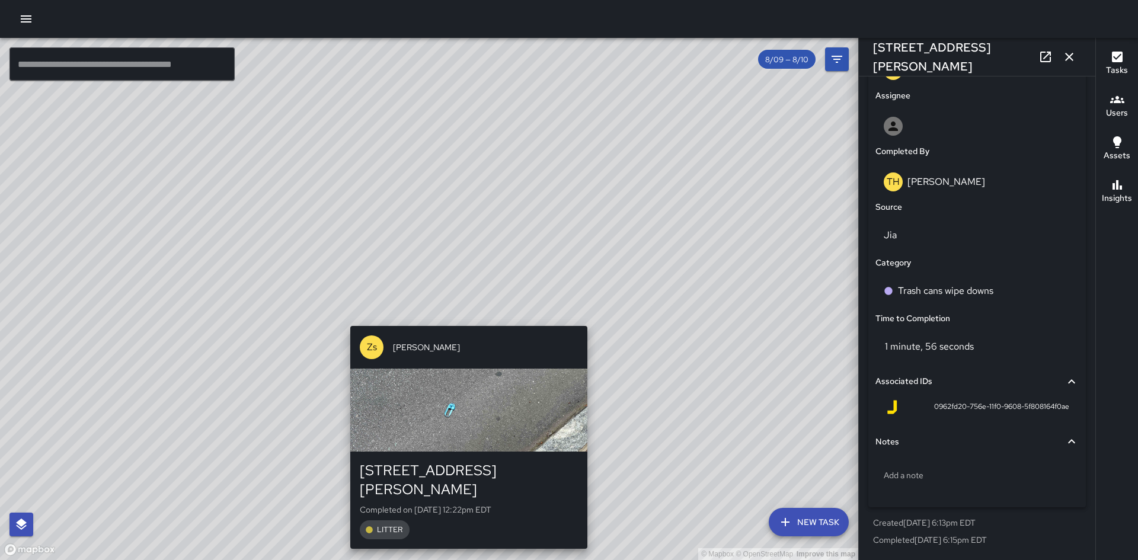
click at [466, 319] on div "© Mapbox © OpenStreetMap Improve this map Zs [PERSON_NAME] [STREET_ADDRESS][PER…" at bounding box center [429, 299] width 858 height 522
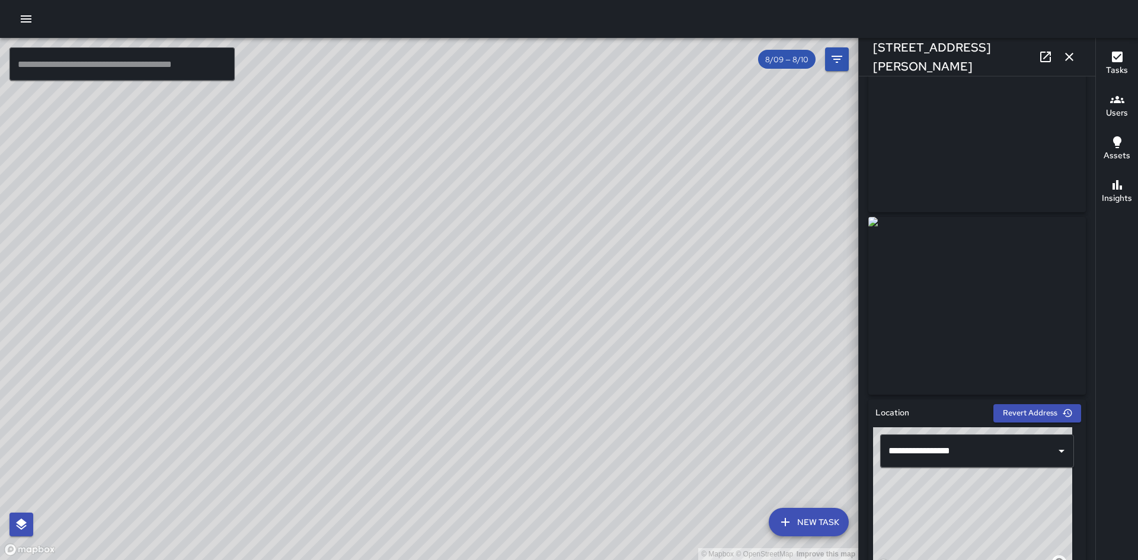
scroll to position [0, 0]
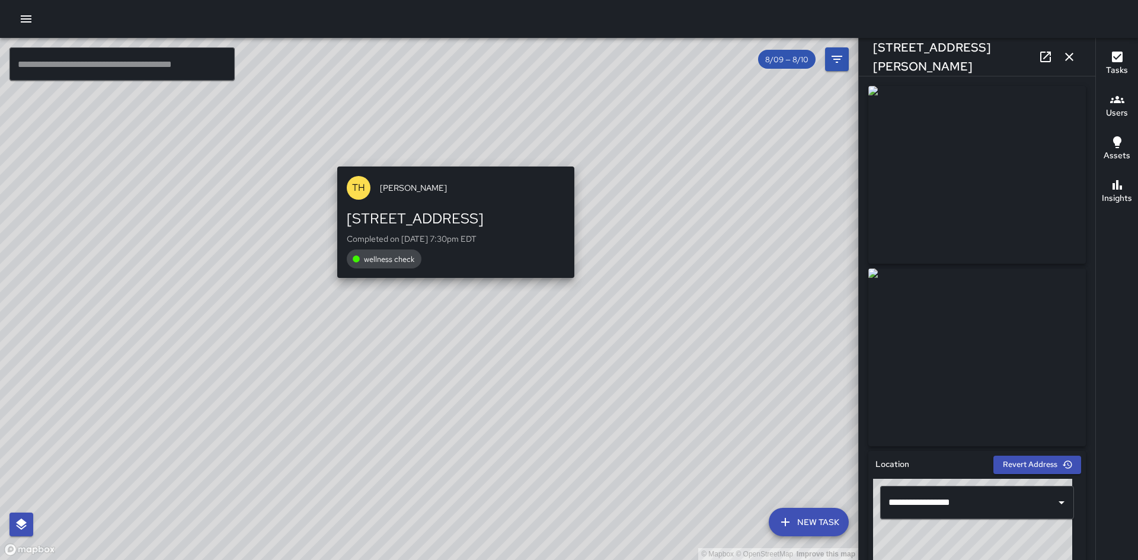
click at [449, 162] on div "© Mapbox © OpenStreetMap Improve this map TH [PERSON_NAME] [STREET_ADDRESS] Com…" at bounding box center [429, 299] width 858 height 522
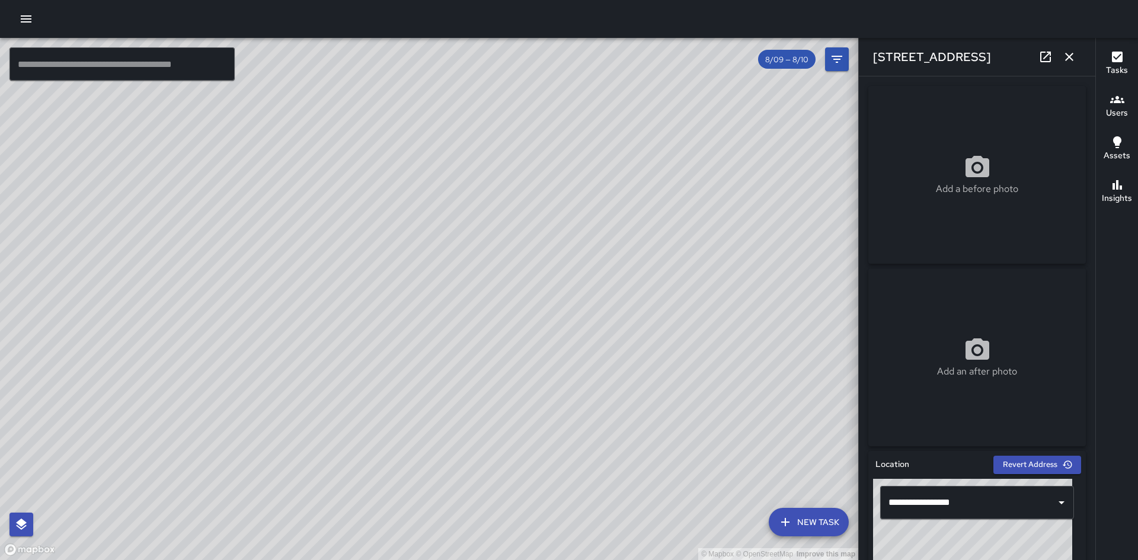
click at [377, 364] on div "Zs [PERSON_NAME] [STREET_ADDRESS][PERSON_NAME] Completed on [DATE] 4:19pm EDT L…" at bounding box center [383, 267] width 247 height 232
click at [401, 235] on div "© Mapbox © OpenStreetMap Improve this map AS ALIAS [PERSON_NAME] [STREET_ADDRES…" at bounding box center [429, 299] width 858 height 522
click at [458, 359] on div "© Mapbox © OpenStreetMap Improve this map Zs [PERSON_NAME] [STREET_ADDRESS][PER…" at bounding box center [429, 299] width 858 height 522
click at [461, 370] on div "© Mapbox © OpenStreetMap Improve this map CS [PERSON_NAME] [STREET_ADDRESS][PER…" at bounding box center [429, 299] width 858 height 522
click at [418, 304] on div "© Mapbox © OpenStreetMap Improve this map CS [PERSON_NAME] [STREET_ADDRESS][PER…" at bounding box center [429, 299] width 858 height 522
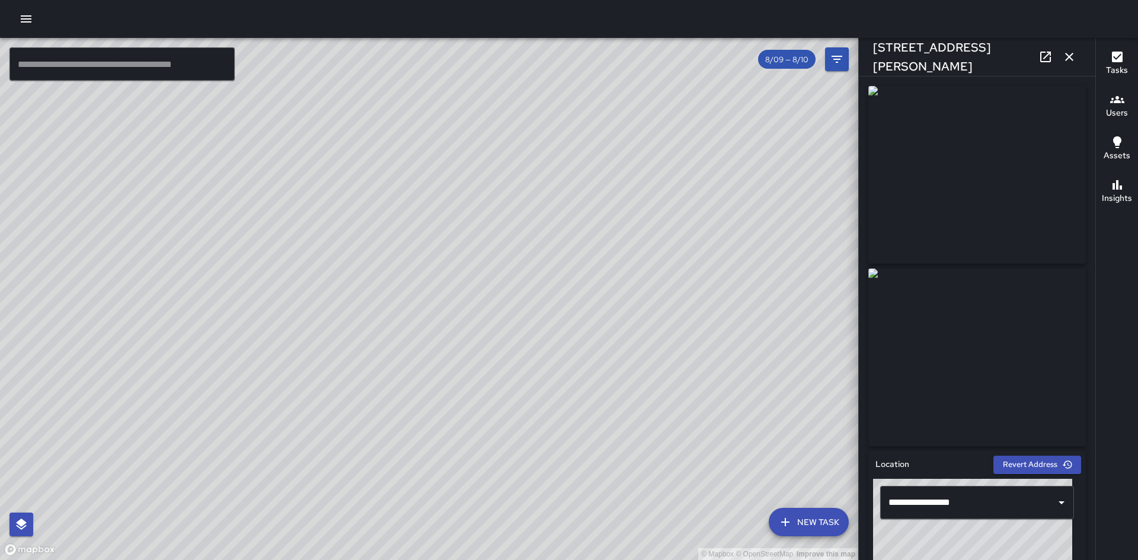
click at [431, 323] on div "© Mapbox © OpenStreetMap Improve this map CS [PERSON_NAME] [STREET_ADDRESS] Com…" at bounding box center [429, 299] width 858 height 522
click at [404, 312] on div "© Mapbox © OpenStreetMap Improve this map Zs [PERSON_NAME] [STREET_ADDRESS] Com…" at bounding box center [429, 299] width 858 height 522
click at [451, 399] on div "© Mapbox © OpenStreetMap Improve this map AS ALIAS [PERSON_NAME][GEOGRAPHIC_DAT…" at bounding box center [429, 299] width 858 height 522
drag, startPoint x: 561, startPoint y: 239, endPoint x: 634, endPoint y: 427, distance: 201.2
click at [634, 427] on div "© Mapbox © OpenStreetMap Improve this map" at bounding box center [429, 299] width 858 height 522
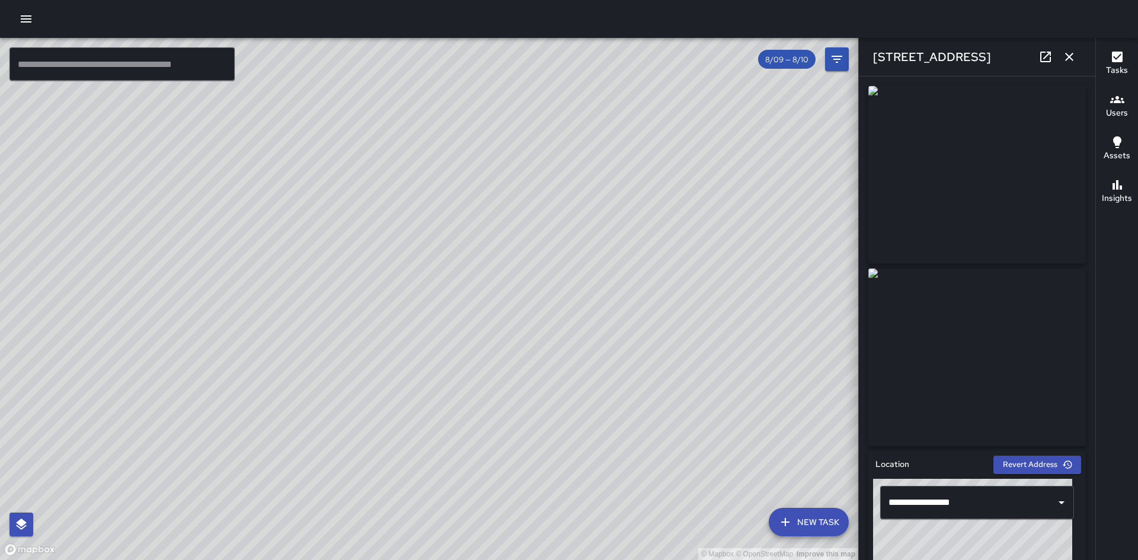
click at [406, 124] on div "© Mapbox © OpenStreetMap Improve this map [PERSON_NAME] [STREET_ADDRESS][PERSON…" at bounding box center [429, 299] width 858 height 522
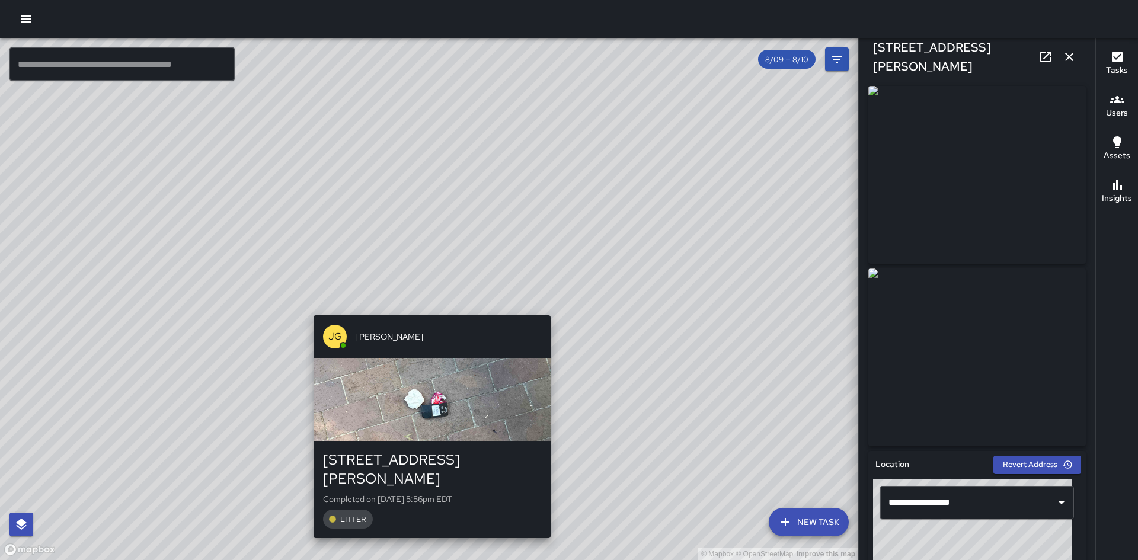
click at [421, 308] on div "© Mapbox © OpenStreetMap Improve this map [PERSON_NAME] [STREET_ADDRESS][PERSON…" at bounding box center [429, 299] width 858 height 522
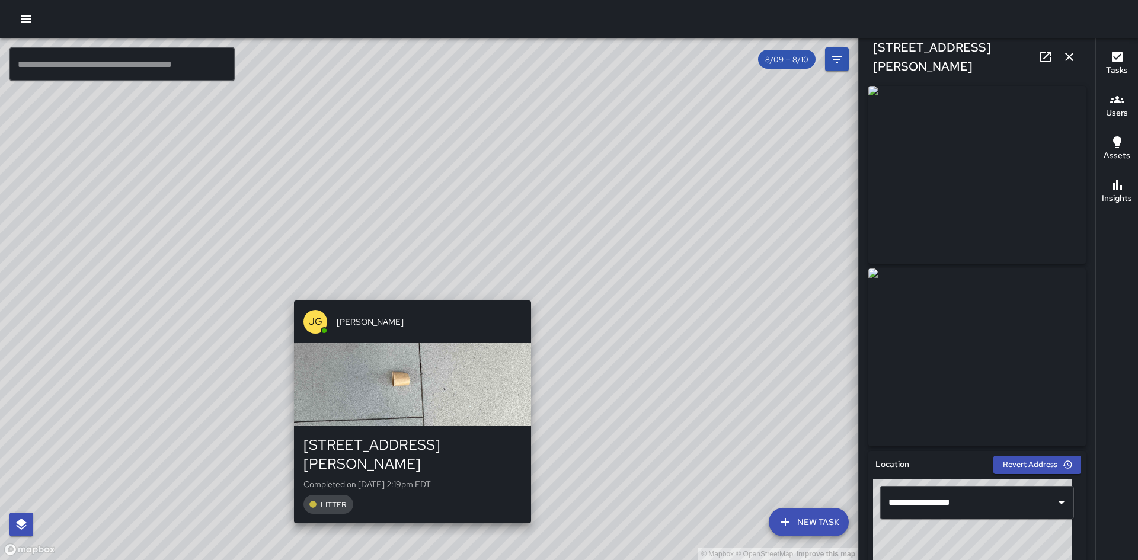
click at [407, 296] on div "[PERSON_NAME] [STREET_ADDRESS][PERSON_NAME] Completed on [DATE] 2:19pm EDT LITT…" at bounding box center [412, 412] width 247 height 232
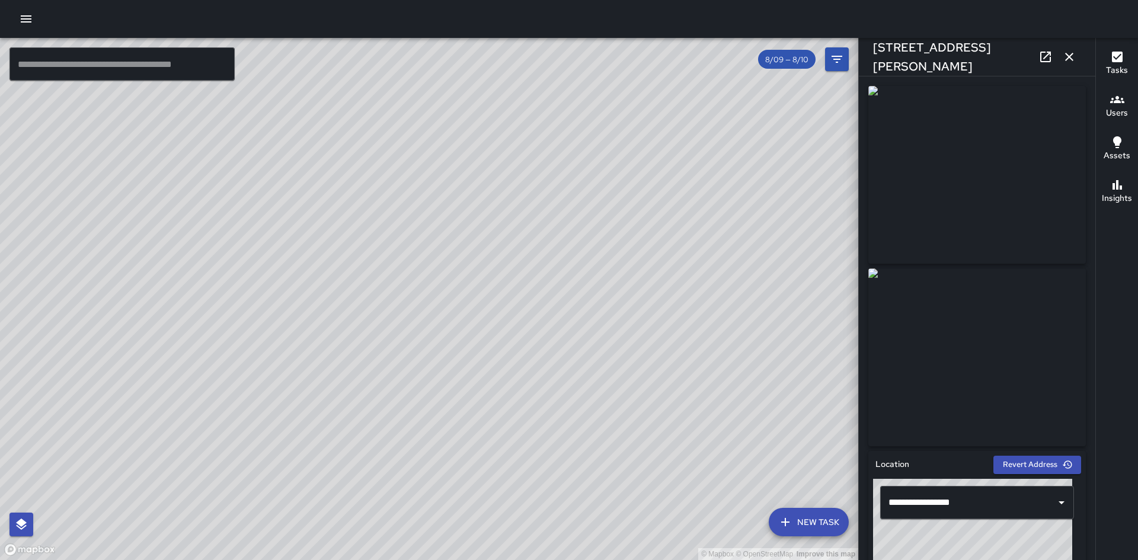
drag, startPoint x: 423, startPoint y: 466, endPoint x: 487, endPoint y: 275, distance: 201.9
click at [487, 275] on div "© Mapbox © OpenStreetMap Improve this map" at bounding box center [429, 299] width 858 height 522
click at [314, 254] on div "© Mapbox © OpenStreetMap Improve this map" at bounding box center [429, 299] width 858 height 522
click at [313, 256] on div "© Mapbox © OpenStreetMap Improve this map CS [PERSON_NAME] [STREET_ADDRESS] Com…" at bounding box center [429, 299] width 858 height 522
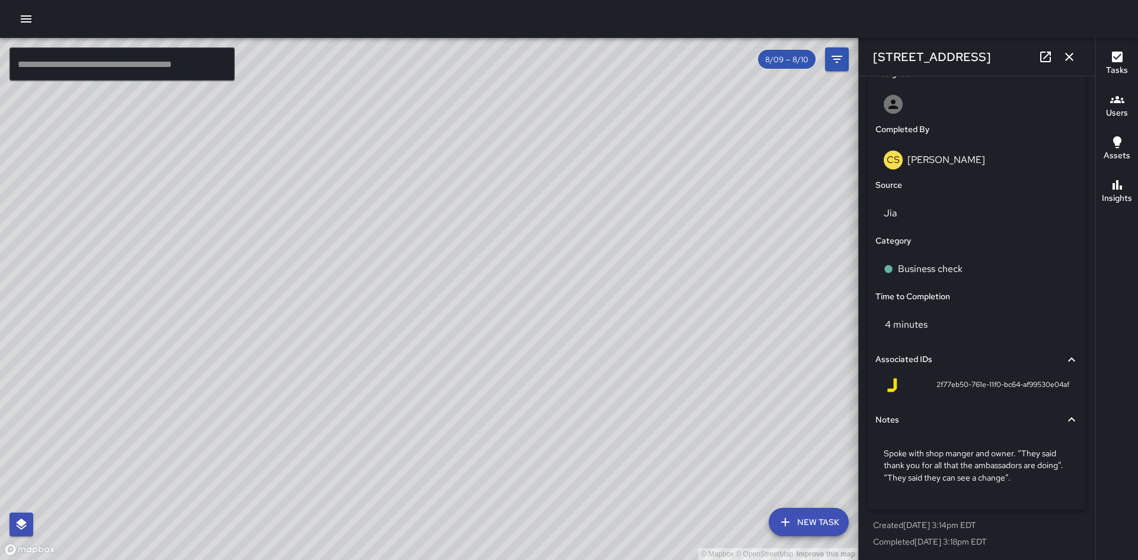
scroll to position [689, 0]
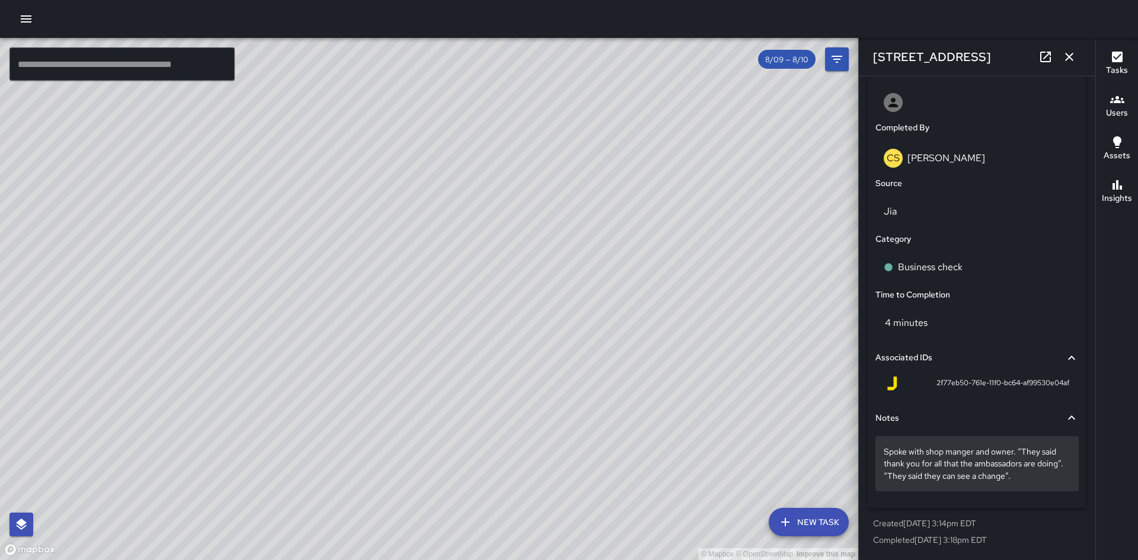
drag, startPoint x: 1028, startPoint y: 429, endPoint x: 1012, endPoint y: 477, distance: 50.4
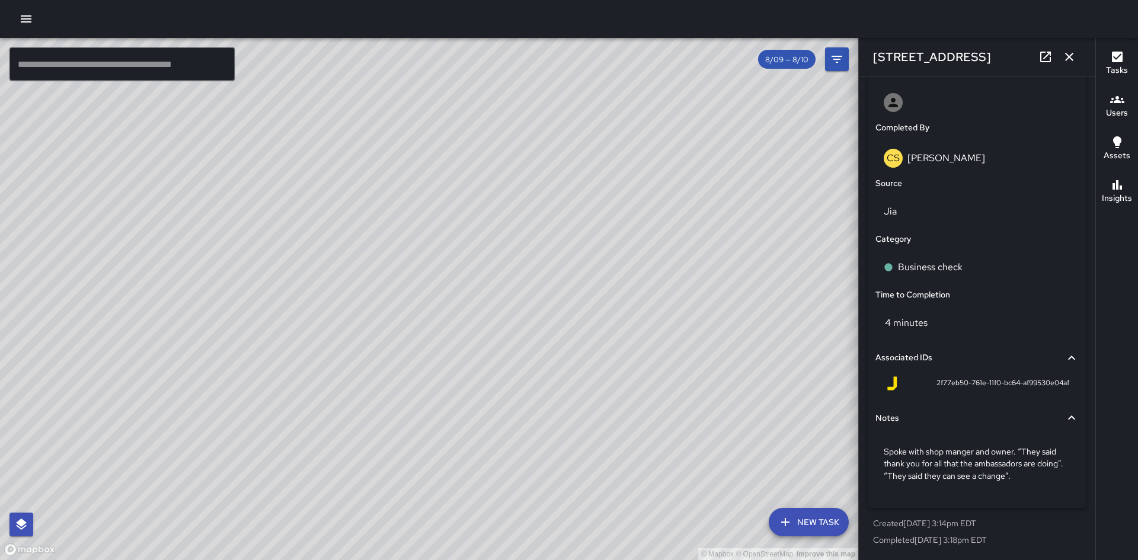
drag, startPoint x: 1012, startPoint y: 477, endPoint x: 1061, endPoint y: 495, distance: 52.0
click at [1061, 495] on div "Spoke with shop manger and owner. “They said thank you for all that the ambassa…" at bounding box center [976, 465] width 203 height 69
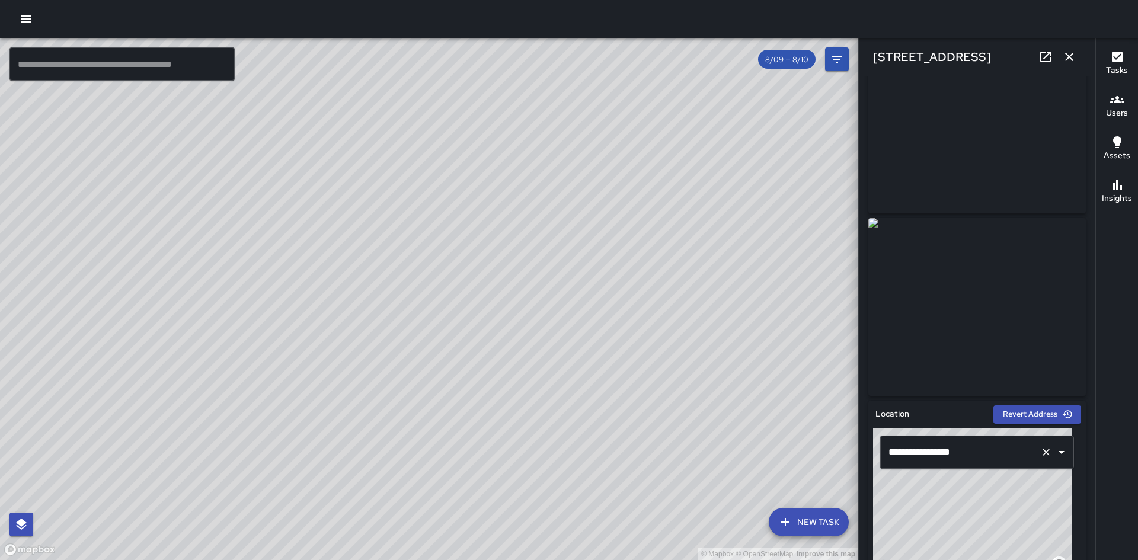
scroll to position [0, 0]
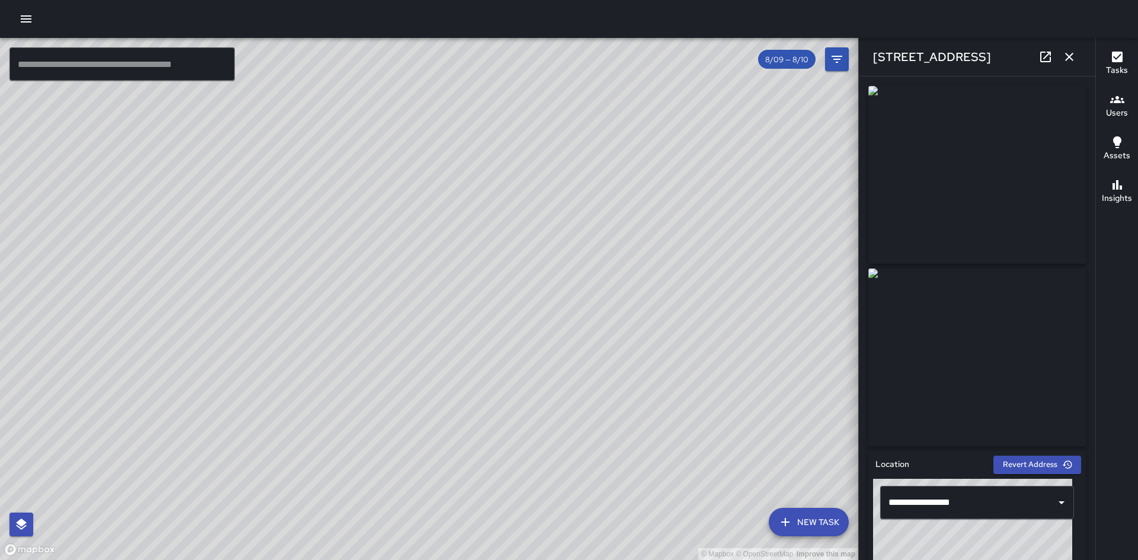
click at [64, 394] on div "© Mapbox © OpenStreetMap Improve this map DT [PERSON_NAME] [STREET_ADDRESS] Com…" at bounding box center [429, 299] width 858 height 522
click at [197, 311] on div "© Mapbox © OpenStreetMap Improve this map [PERSON_NAME] [STREET_ADDRESS][PERSON…" at bounding box center [429, 299] width 858 height 522
click at [98, 468] on div "© Mapbox © OpenStreetMap Improve this map DT [PERSON_NAME] [STREET_ADDRESS][PER…" at bounding box center [429, 299] width 858 height 522
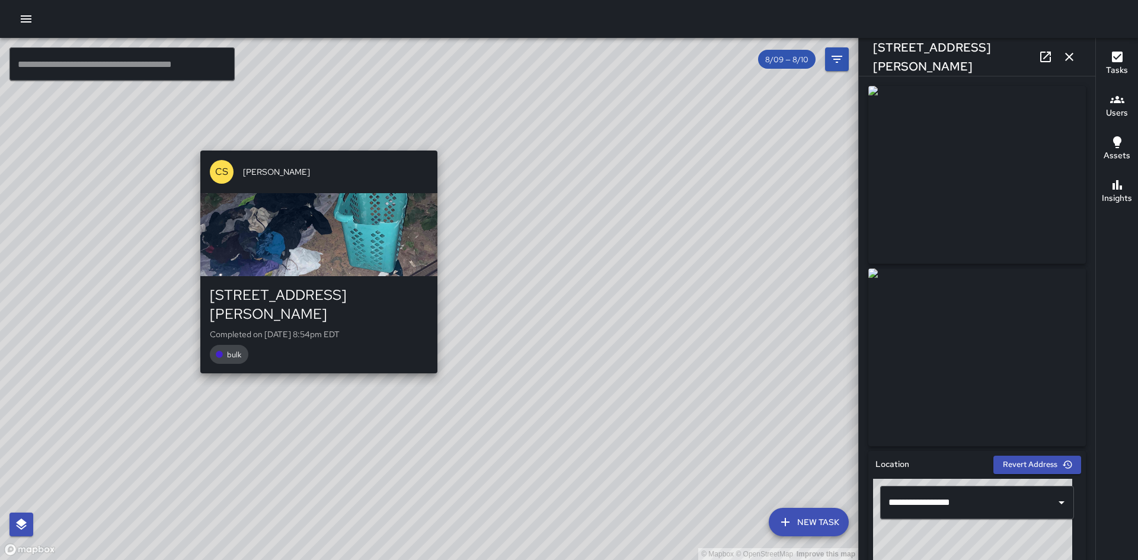
click at [316, 145] on div "© Mapbox © OpenStreetMap Improve this map CS [PERSON_NAME] [STREET_ADDRESS][PER…" at bounding box center [429, 299] width 858 height 522
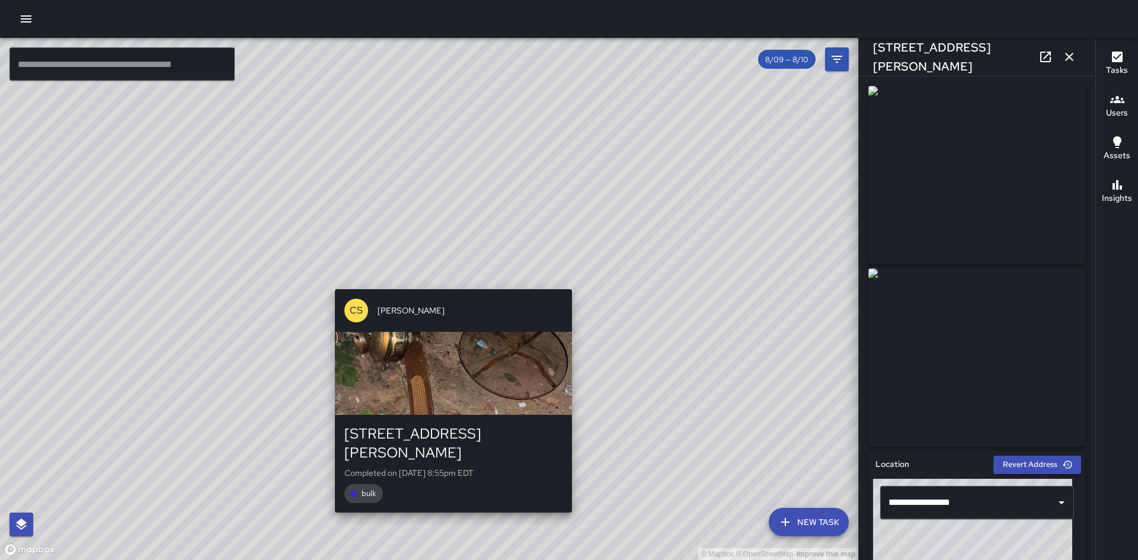
click at [450, 282] on div "© Mapbox © OpenStreetMap Improve this map CS [PERSON_NAME] [STREET_ADDRESS][PER…" at bounding box center [429, 299] width 858 height 522
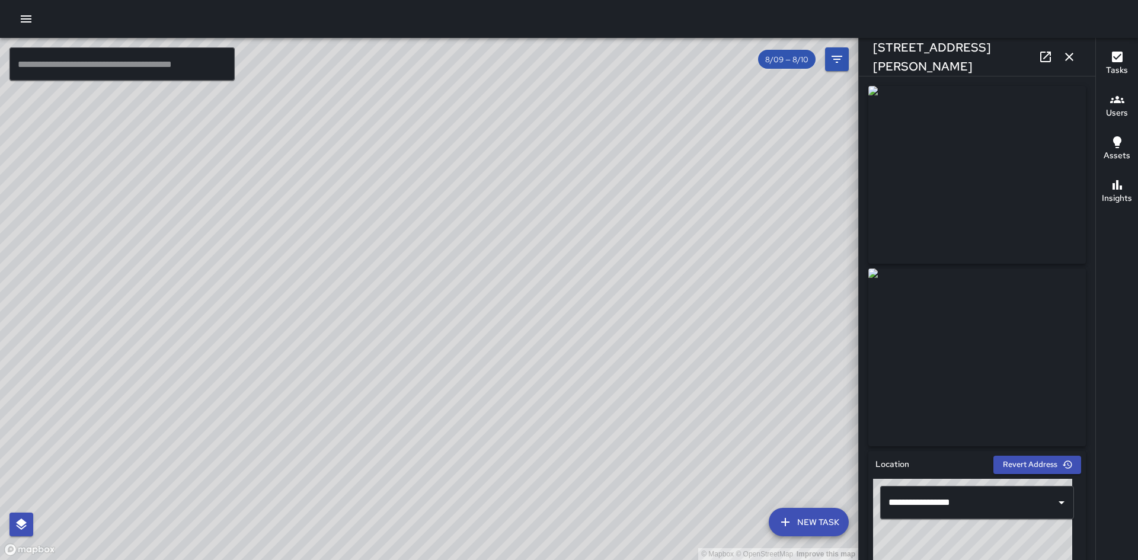
click at [419, 268] on div "CS [PERSON_NAME] [STREET_ADDRESS][PERSON_NAME] Completed on [DATE] 8:57pm EDT L…" at bounding box center [432, 380] width 247 height 232
click at [523, 344] on div "© Mapbox © OpenStreetMap Improve this map DT [PERSON_NAME] [STREET_ADDRESS][PER…" at bounding box center [429, 299] width 858 height 522
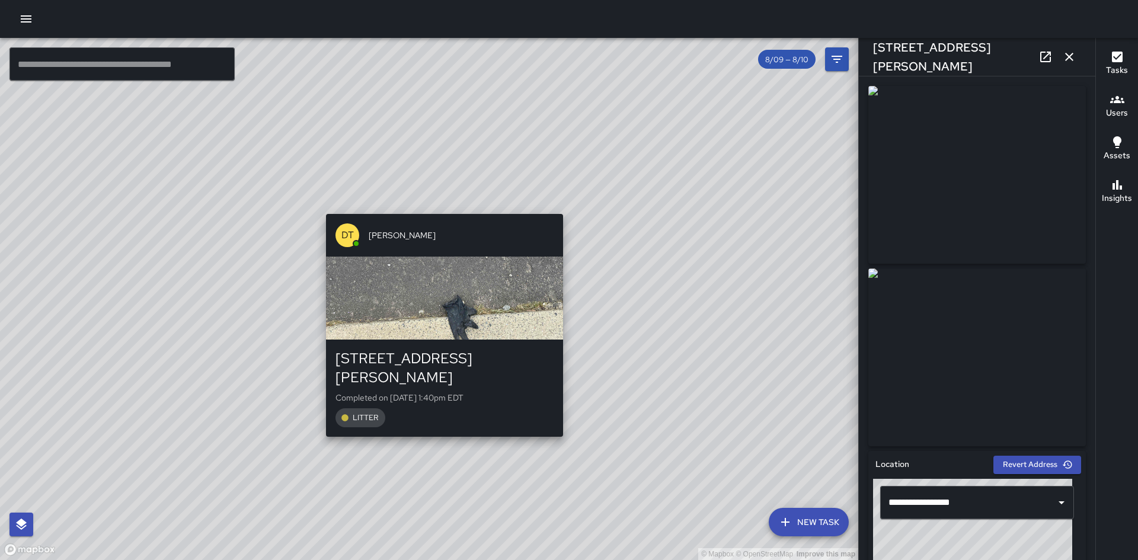
click at [439, 426] on div "© Mapbox © OpenStreetMap Improve this map DT [PERSON_NAME] [STREET_ADDRESS][PER…" at bounding box center [429, 299] width 858 height 522
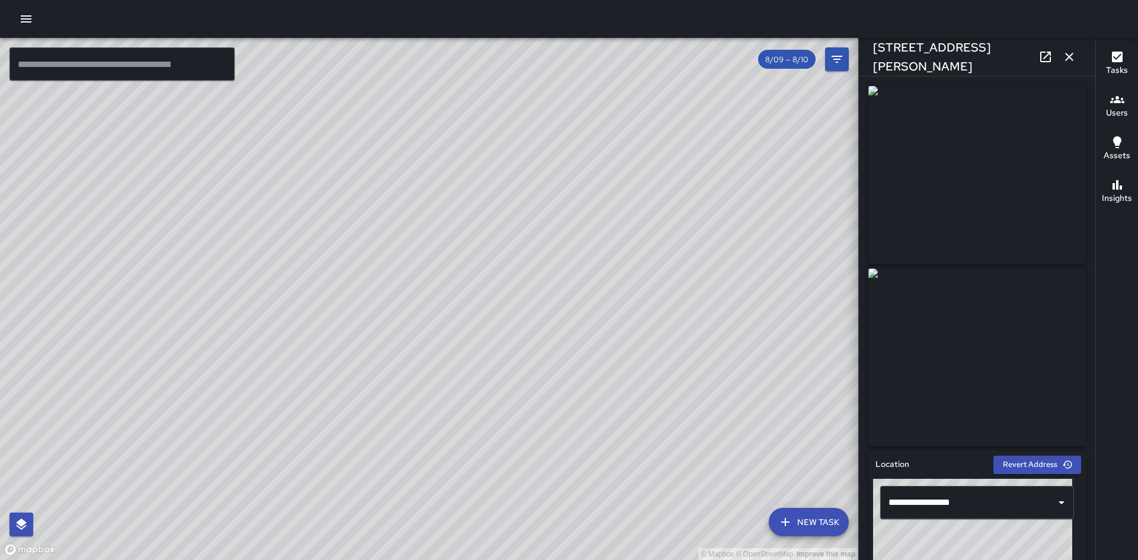
click at [468, 319] on div "© Mapbox © OpenStreetMap Improve this map DT [PERSON_NAME] [STREET_ADDRESS][PER…" at bounding box center [429, 299] width 858 height 522
click at [470, 278] on div "© Mapbox © OpenStreetMap Improve this map DT [PERSON_NAME] [STREET_ADDRESS][PER…" at bounding box center [429, 299] width 858 height 522
drag, startPoint x: 802, startPoint y: 445, endPoint x: 590, endPoint y: 365, distance: 226.8
click at [590, 365] on div "© Mapbox © OpenStreetMap Improve this map" at bounding box center [429, 299] width 858 height 522
drag, startPoint x: 548, startPoint y: 330, endPoint x: 778, endPoint y: 261, distance: 239.6
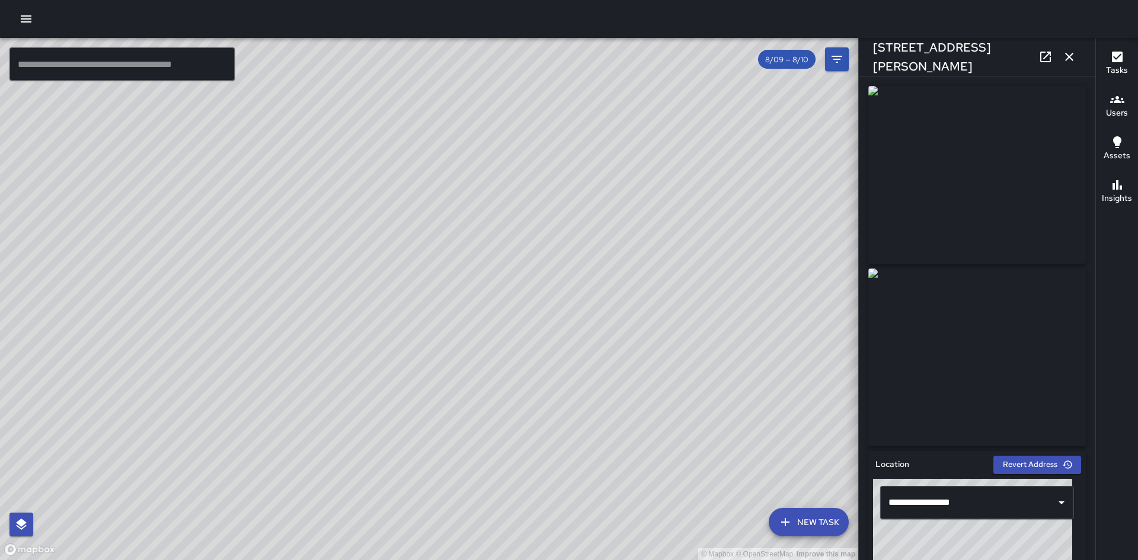
click at [778, 261] on div "© Mapbox © OpenStreetMap Improve this map" at bounding box center [429, 299] width 858 height 522
click at [630, 231] on div "© Mapbox © OpenStreetMap Improve this map CS [PERSON_NAME] [STREET_ADDRESS] Com…" at bounding box center [429, 299] width 858 height 522
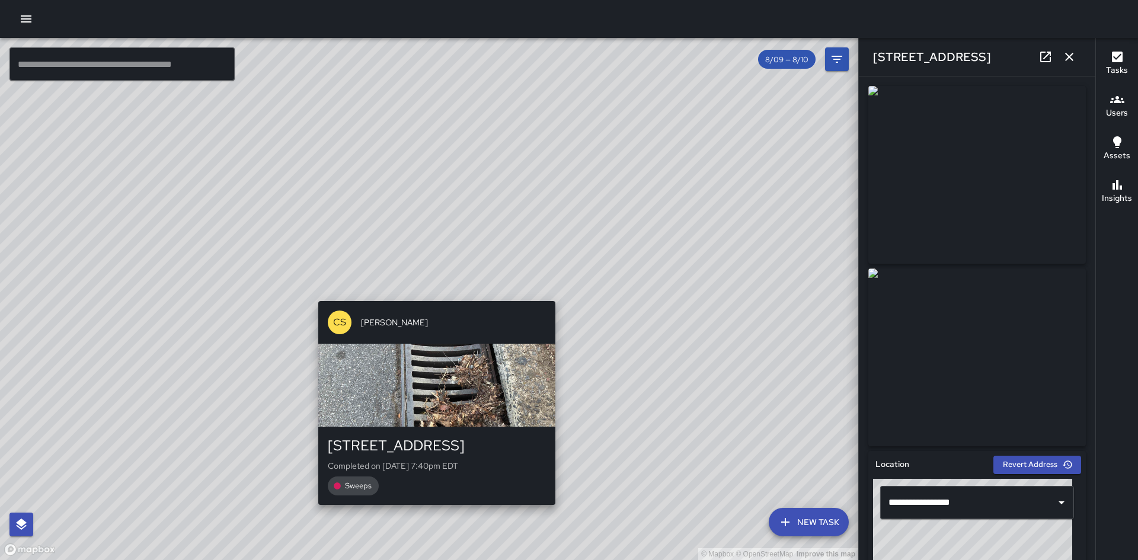
click at [431, 290] on div "© Mapbox © OpenStreetMap Improve this map CS [PERSON_NAME] [STREET_ADDRESS] Com…" at bounding box center [429, 299] width 858 height 522
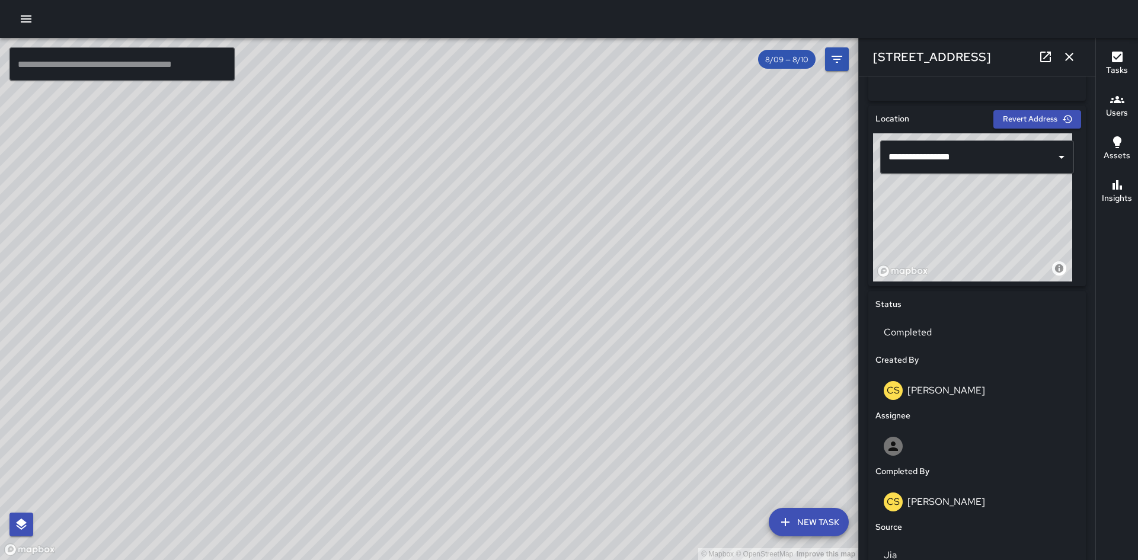
scroll to position [356, 0]
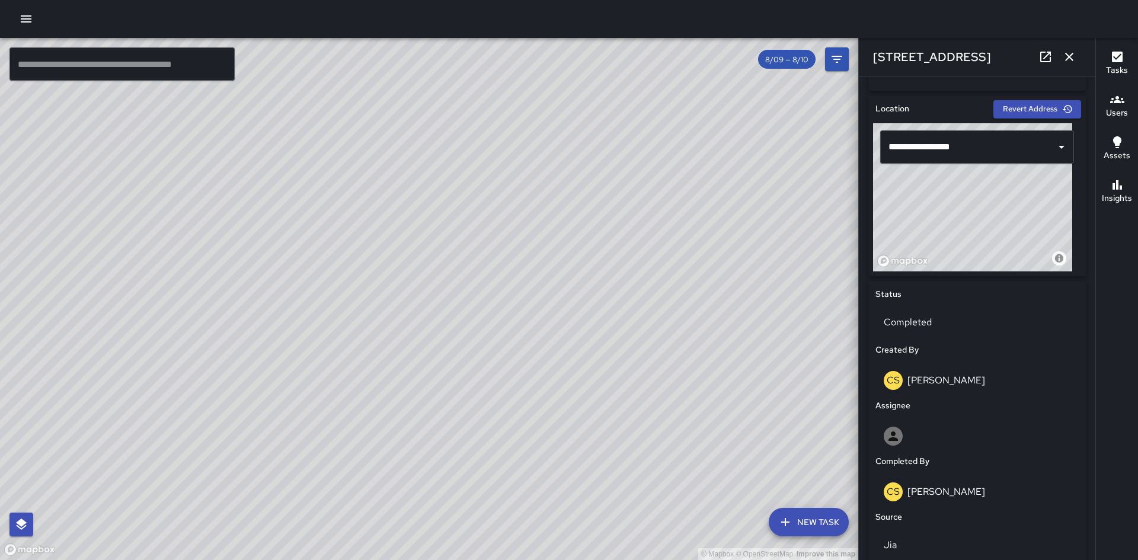
click at [417, 346] on div "© Mapbox © OpenStreetMap Improve this map CS [PERSON_NAME] [STREET_ADDRESS][PER…" at bounding box center [429, 299] width 858 height 522
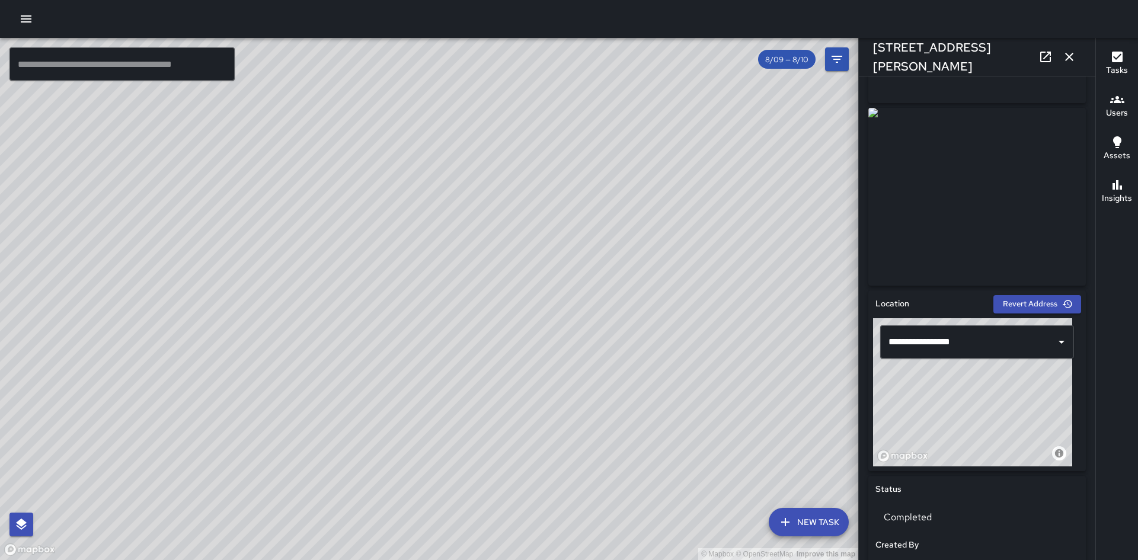
scroll to position [0, 0]
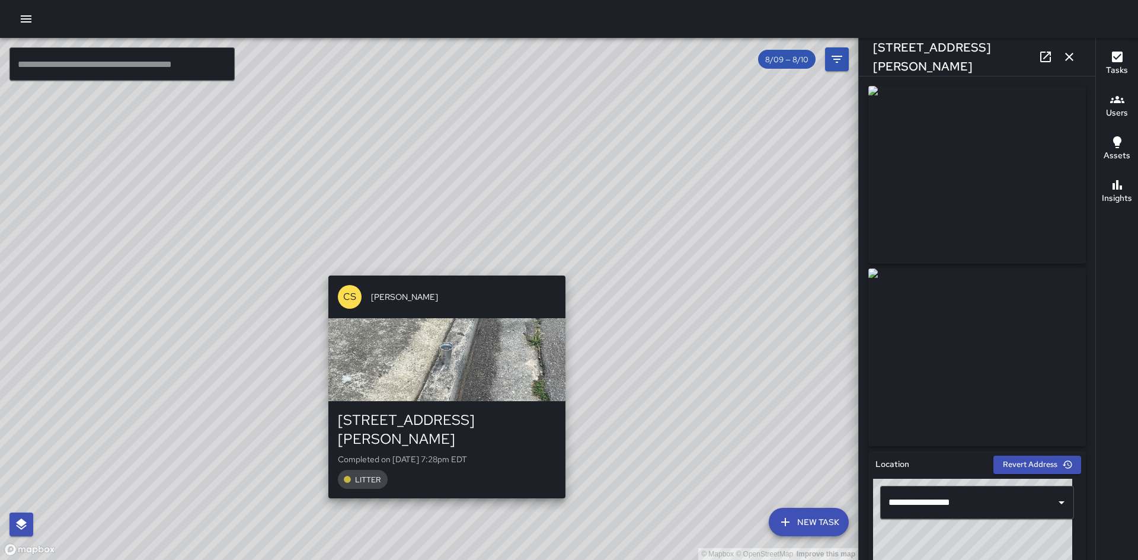
click at [445, 485] on div "© Mapbox © OpenStreetMap Improve this map CS [PERSON_NAME] [STREET_ADDRESS][PER…" at bounding box center [429, 299] width 858 height 522
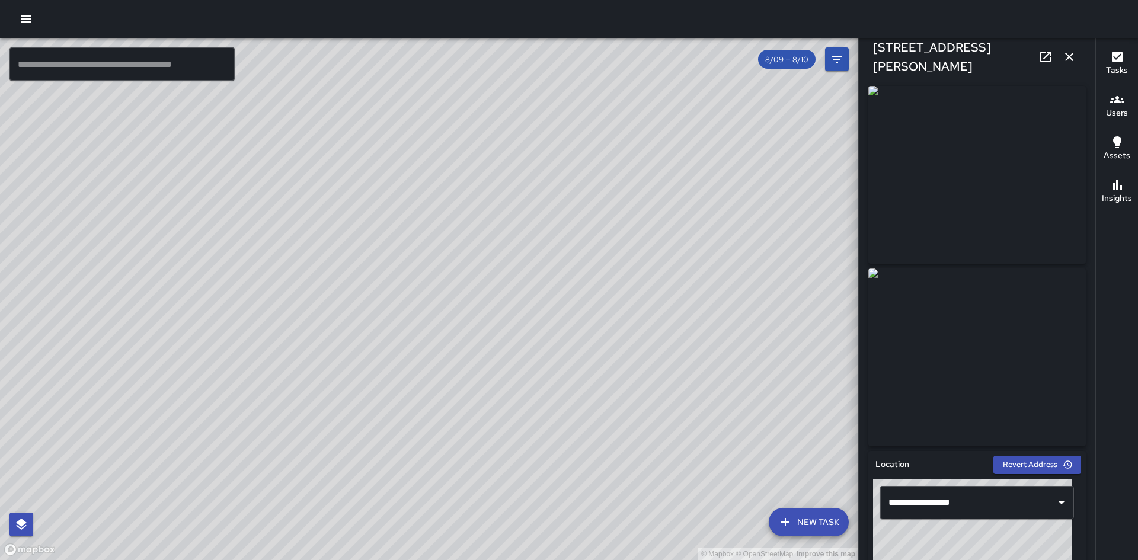
click at [426, 325] on div "© Mapbox © OpenStreetMap Improve this map CS [PERSON_NAME] [STREET_ADDRESS][PER…" at bounding box center [429, 299] width 858 height 522
drag, startPoint x: 679, startPoint y: 439, endPoint x: 590, endPoint y: 545, distance: 138.4
click at [590, 545] on div "© Mapbox © OpenStreetMap Improve this map" at bounding box center [429, 299] width 858 height 522
click at [696, 205] on div "© Mapbox © OpenStreetMap Improve this map Zs [PERSON_NAME] [STREET_ADDRESS] Com…" at bounding box center [429, 299] width 858 height 522
click at [503, 148] on div "© Mapbox © OpenStreetMap Improve this map Zs [PERSON_NAME] [STREET_ADDRESS] Com…" at bounding box center [429, 299] width 858 height 522
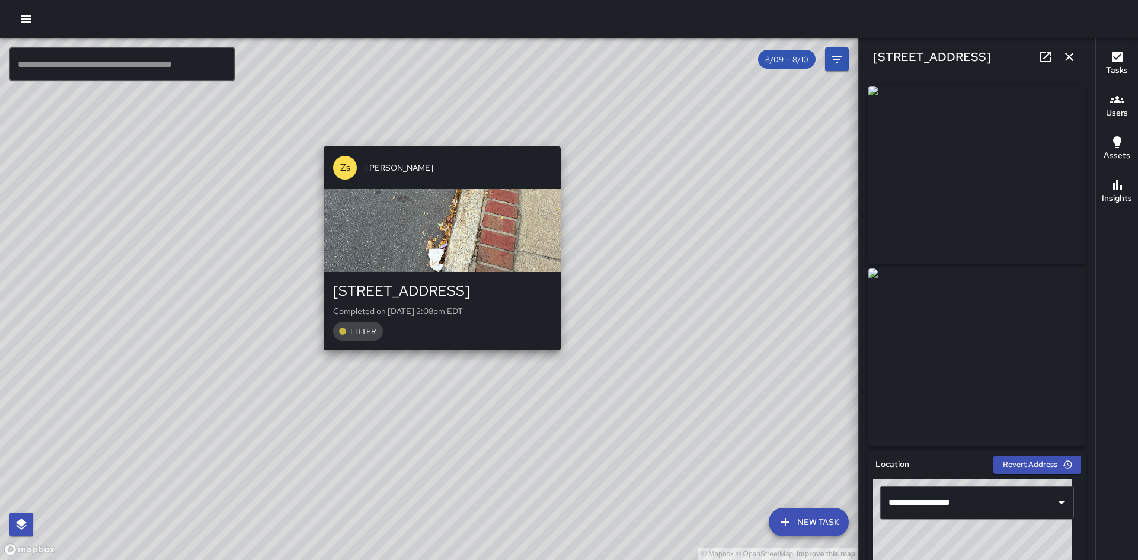
click at [439, 363] on div "© Mapbox © OpenStreetMap Improve this map Zs [PERSON_NAME] [STREET_ADDRESS] Com…" at bounding box center [429, 299] width 858 height 522
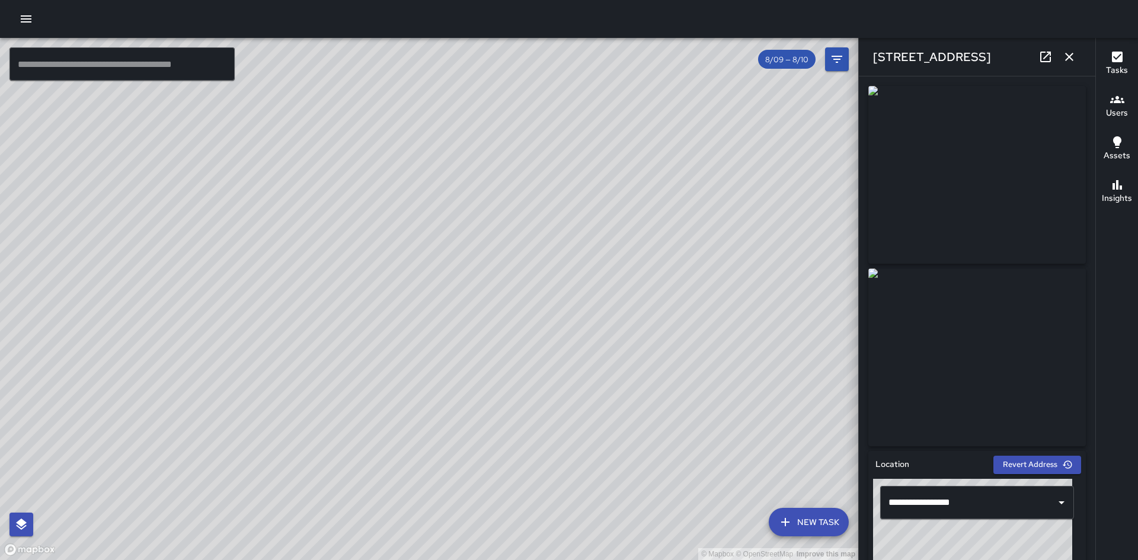
click at [398, 146] on div "© Mapbox © OpenStreetMap Improve this map Zs [PERSON_NAME] [STREET_ADDRESS] Com…" at bounding box center [429, 299] width 858 height 522
click at [356, 165] on div "© Mapbox © OpenStreetMap Improve this map Zs [PERSON_NAME] [STREET_ADDRESS] Com…" at bounding box center [429, 299] width 858 height 522
click at [439, 284] on div "© Mapbox © OpenStreetMap Improve this map Zs [PERSON_NAME] [STREET_ADDRESS] Com…" at bounding box center [429, 299] width 858 height 522
click at [401, 184] on div "© Mapbox © OpenStreetMap Improve this map Zs [PERSON_NAME] [STREET_ADDRESS] Com…" at bounding box center [429, 299] width 858 height 522
click at [257, 156] on div "© Mapbox © OpenStreetMap Improve this map CS [PERSON_NAME] [STREET_ADDRESS] Com…" at bounding box center [429, 299] width 858 height 522
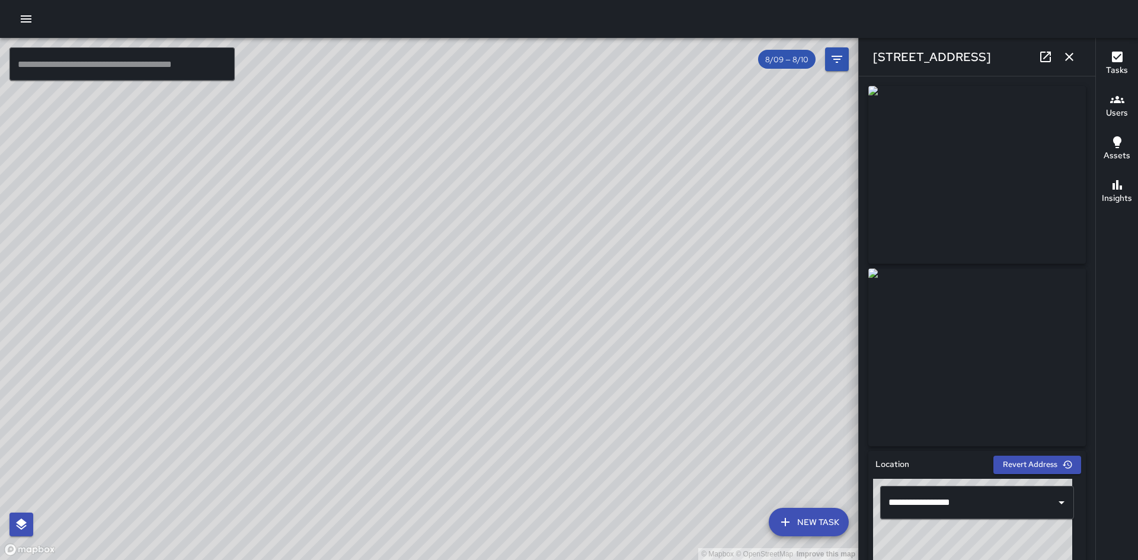
click at [734, 171] on div "© Mapbox © OpenStreetMap Improve this map" at bounding box center [429, 299] width 858 height 522
